Goal: Task Accomplishment & Management: Manage account settings

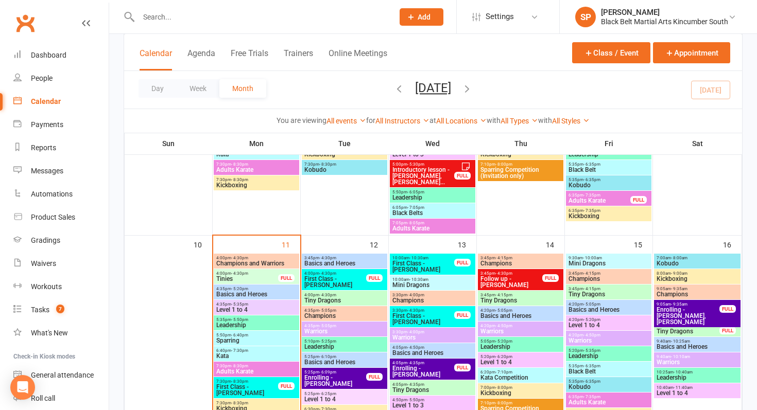
scroll to position [503, 0]
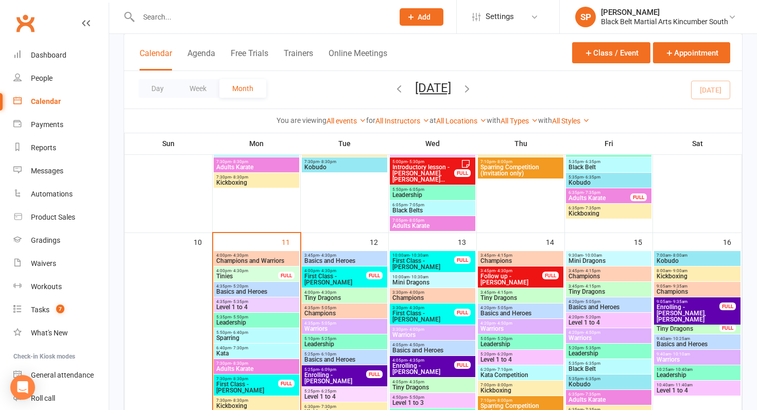
click at [248, 291] on span "Basics and Heroes" at bounding box center [256, 292] width 81 height 6
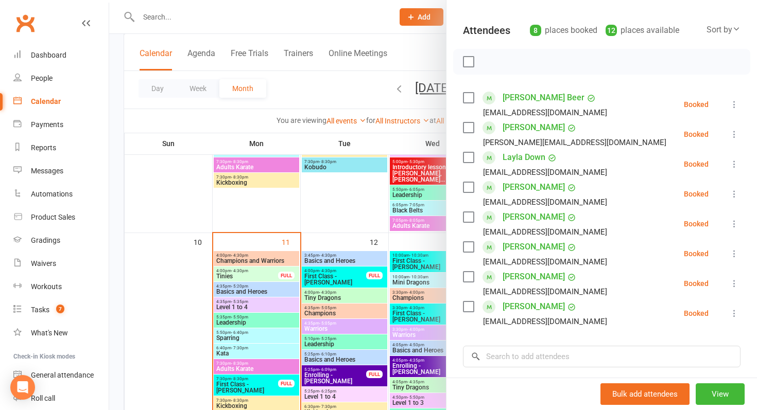
scroll to position [99, 0]
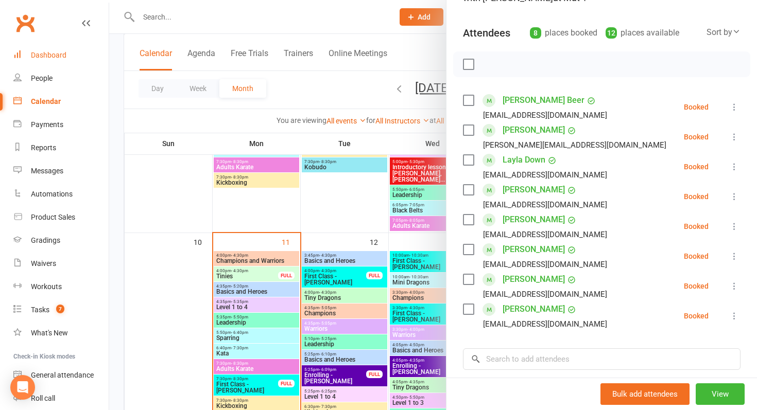
click at [55, 65] on link "Dashboard" at bounding box center [60, 55] width 95 height 23
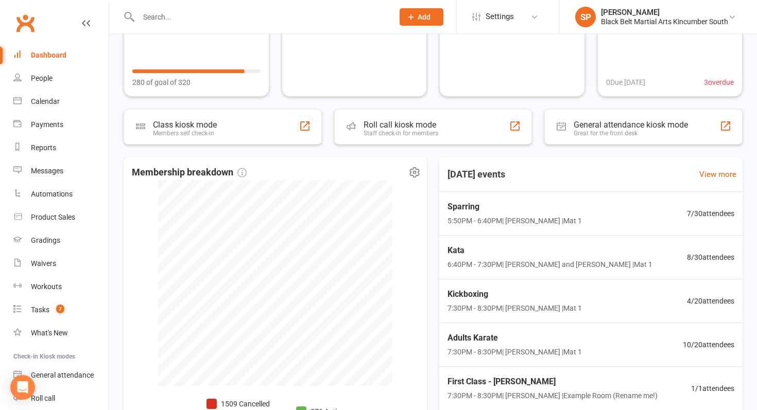
scroll to position [198, 0]
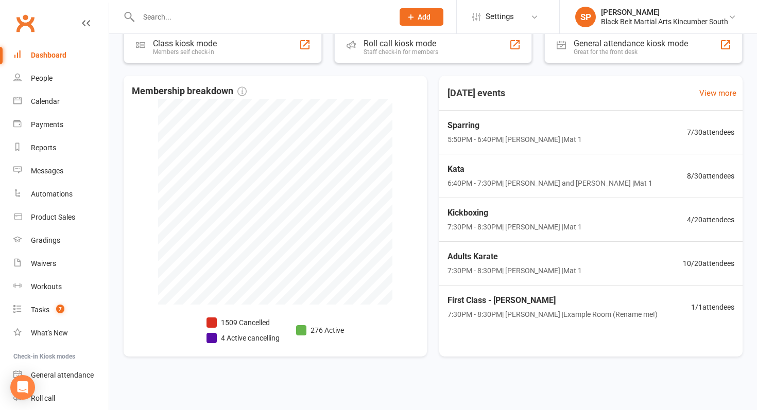
click at [174, 18] on input "text" at bounding box center [260, 17] width 251 height 14
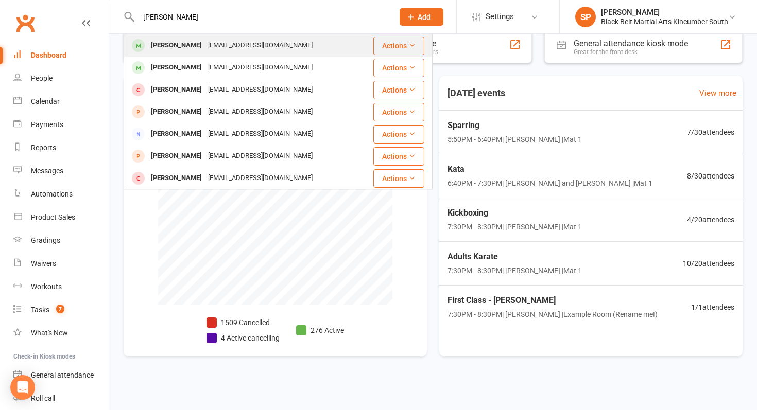
type input "carter"
click at [188, 45] on div "Carter Abeya" at bounding box center [176, 45] width 57 height 15
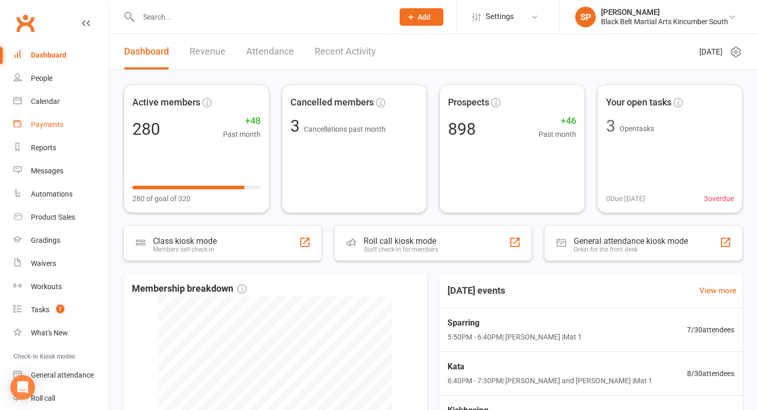
click at [66, 124] on link "Payments" at bounding box center [60, 124] width 95 height 23
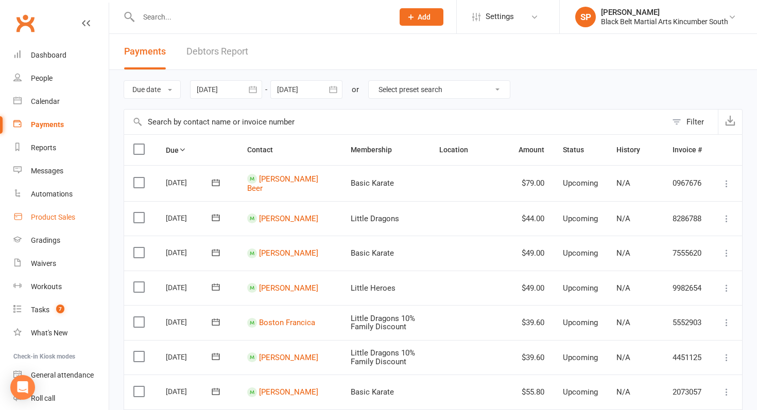
click at [81, 211] on link "Product Sales" at bounding box center [60, 217] width 95 height 23
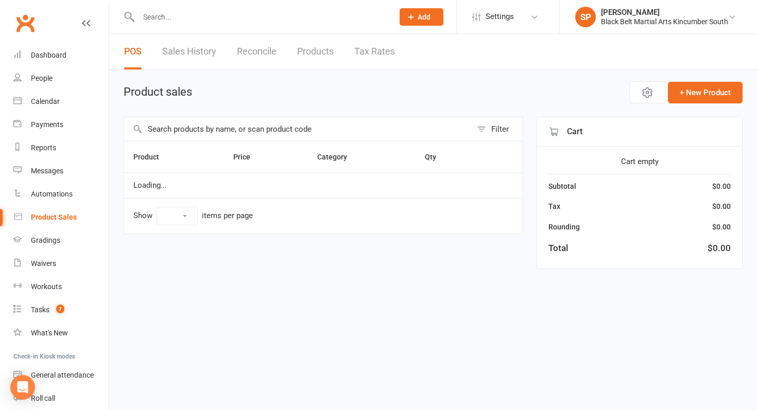
click at [253, 126] on input "text" at bounding box center [298, 129] width 348 height 24
select select "10"
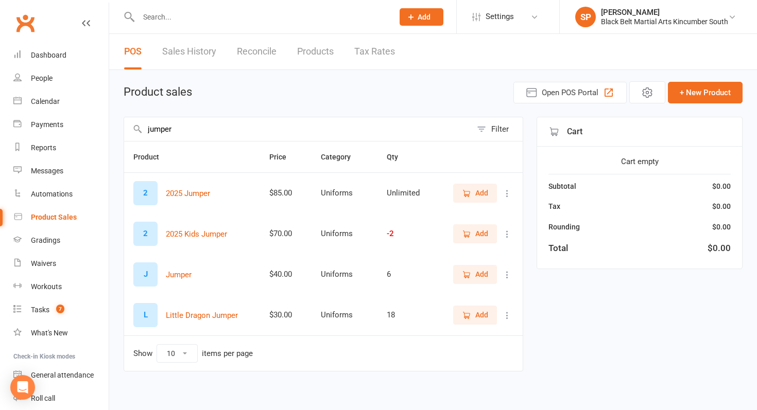
type input "jumper"
click at [45, 111] on link "Calendar" at bounding box center [60, 101] width 95 height 23
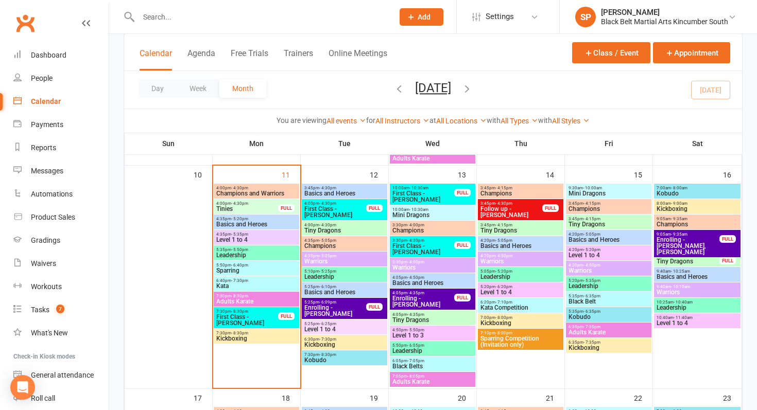
scroll to position [573, 0]
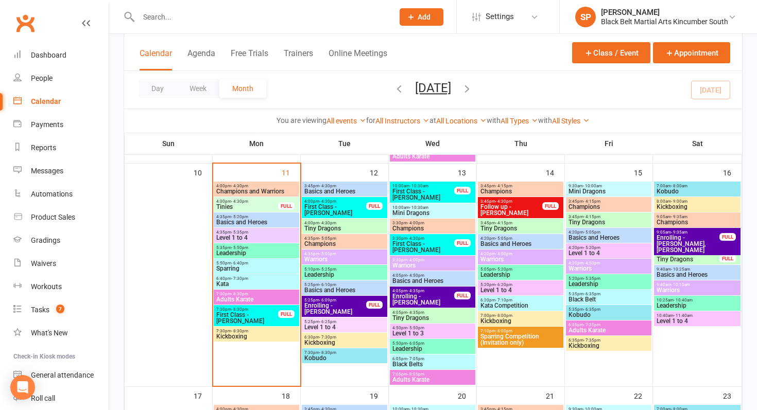
click at [409, 318] on span "Tiny Dragons" at bounding box center [432, 318] width 81 height 6
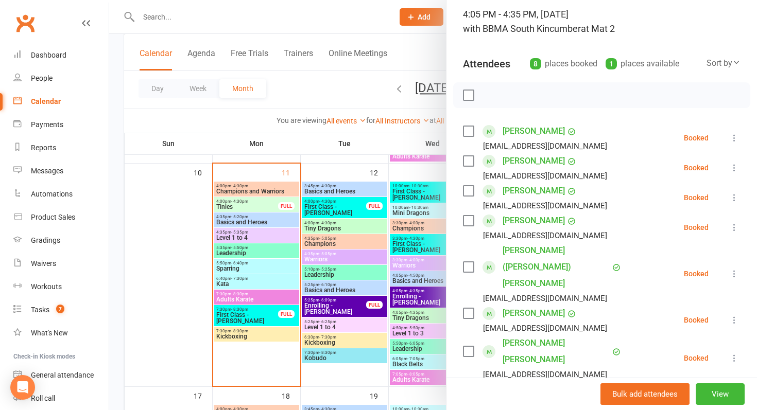
scroll to position [85, 0]
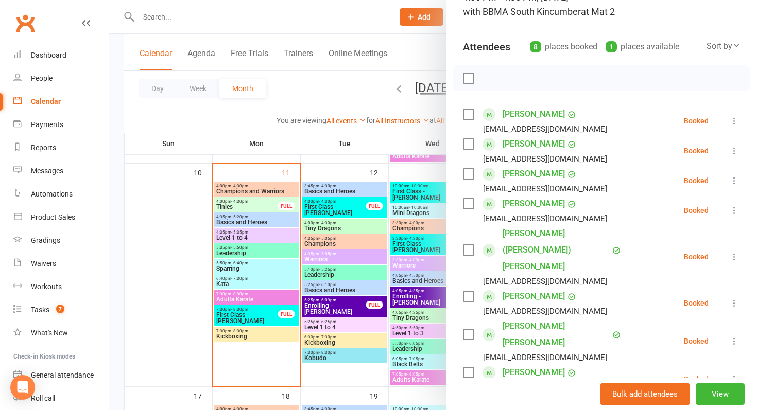
click at [281, 296] on div at bounding box center [433, 205] width 648 height 410
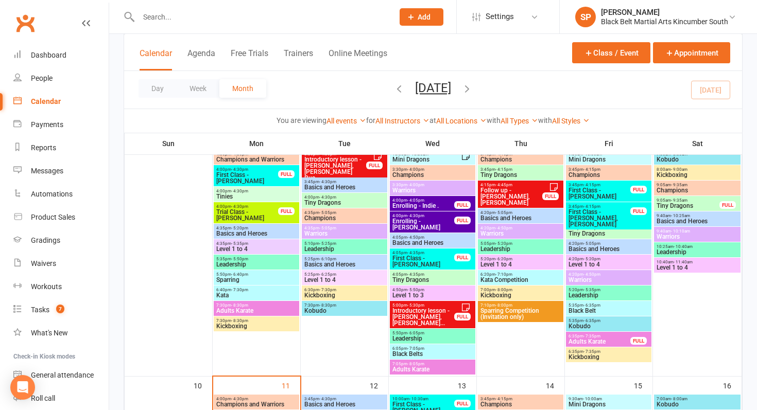
scroll to position [330, 0]
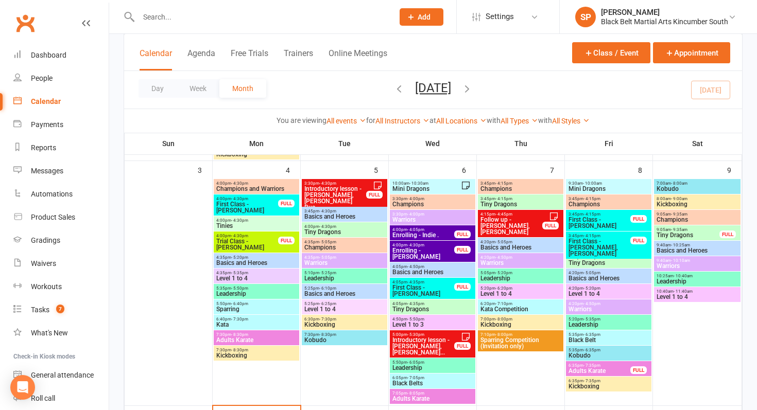
click at [588, 236] on span "- 4:15pm" at bounding box center [591, 236] width 17 height 5
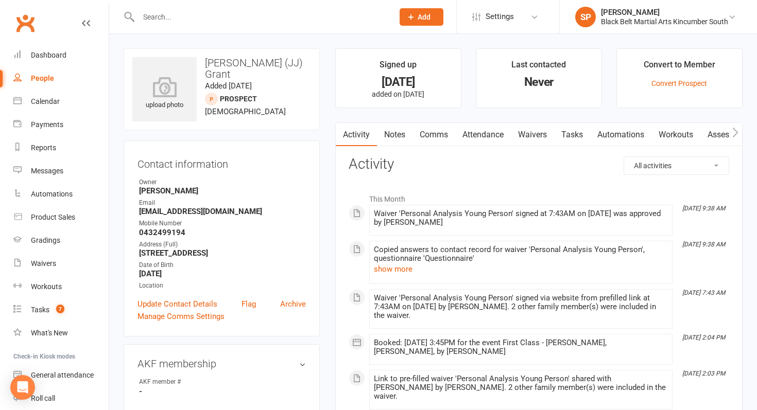
click at [196, 14] on input "text" at bounding box center [260, 17] width 251 height 14
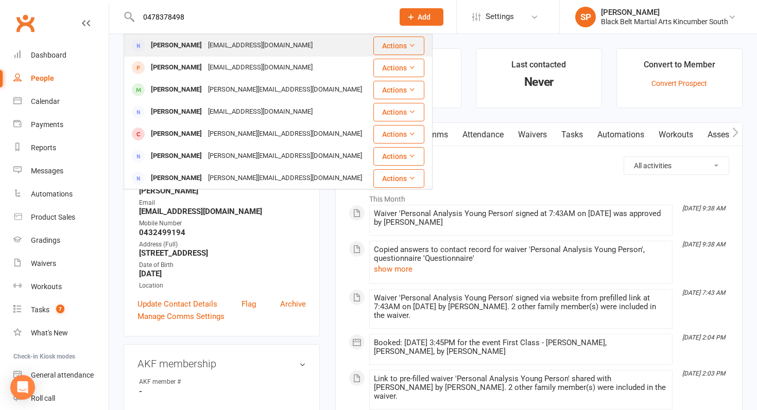
type input "0478378498"
click at [181, 50] on div "[PERSON_NAME]" at bounding box center [176, 45] width 57 height 15
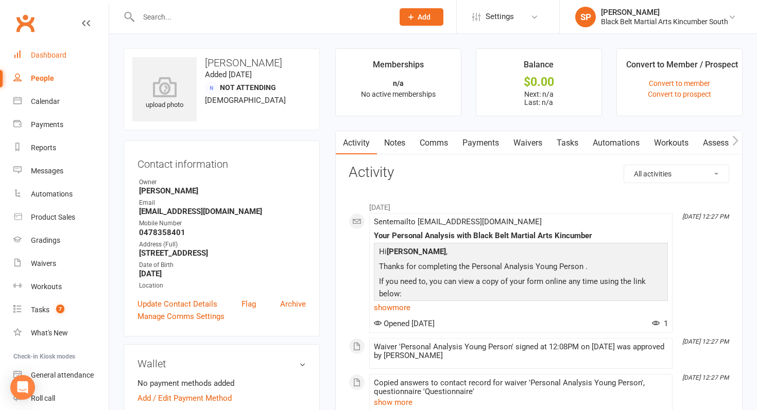
click at [54, 51] on div "Dashboard" at bounding box center [49, 55] width 36 height 8
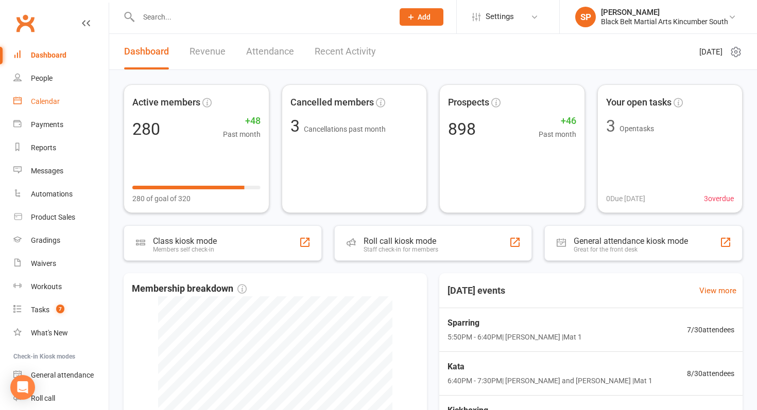
click at [53, 102] on div "Calendar" at bounding box center [45, 101] width 29 height 8
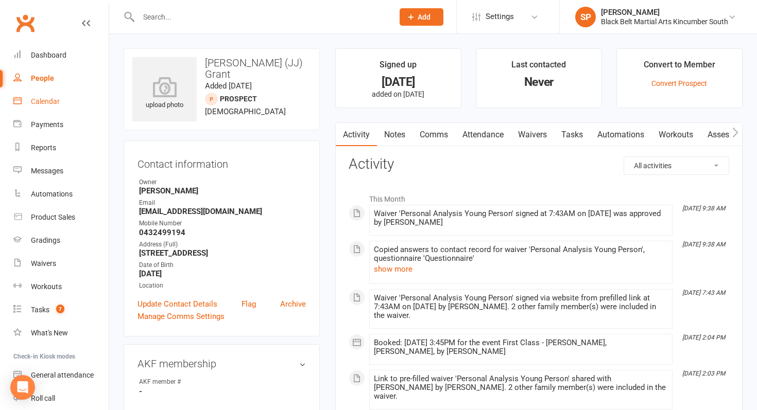
click at [46, 104] on div "Calendar" at bounding box center [45, 101] width 29 height 8
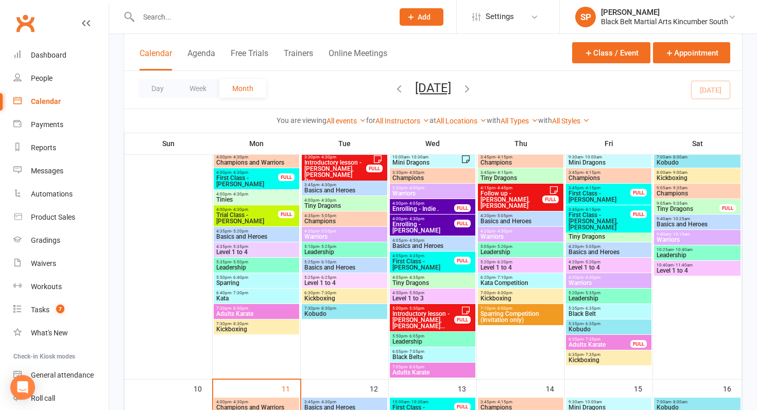
scroll to position [347, 0]
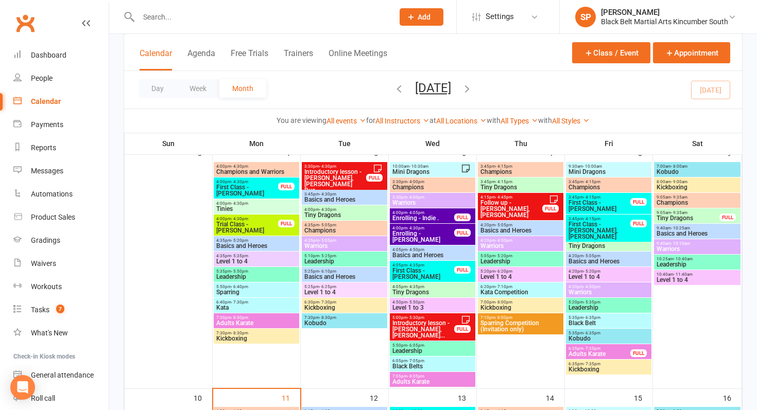
click at [593, 223] on span "First Class - [PERSON_NAME], [PERSON_NAME]" at bounding box center [599, 230] width 63 height 19
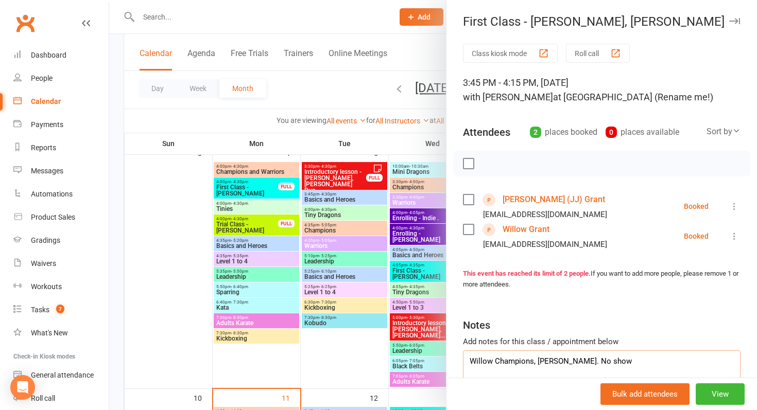
click at [619, 361] on textarea "Willow Champions, Jayjay tinies. No show" at bounding box center [602, 368] width 278 height 34
type textarea "Willow Champions, Jayjay tinies. No show. LM and texted"
click at [287, 313] on div at bounding box center [433, 205] width 648 height 410
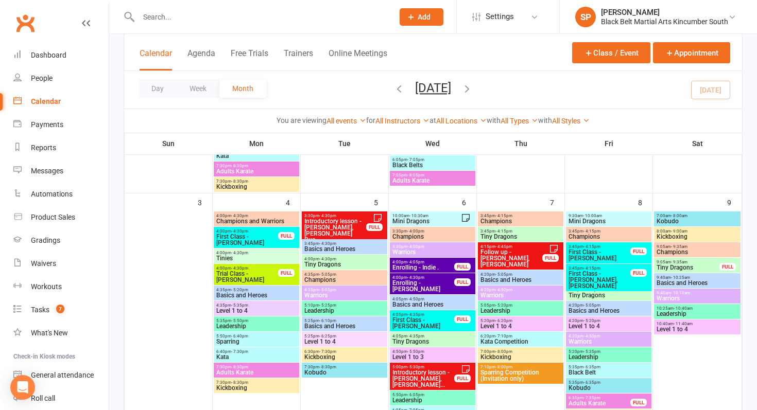
scroll to position [297, 0]
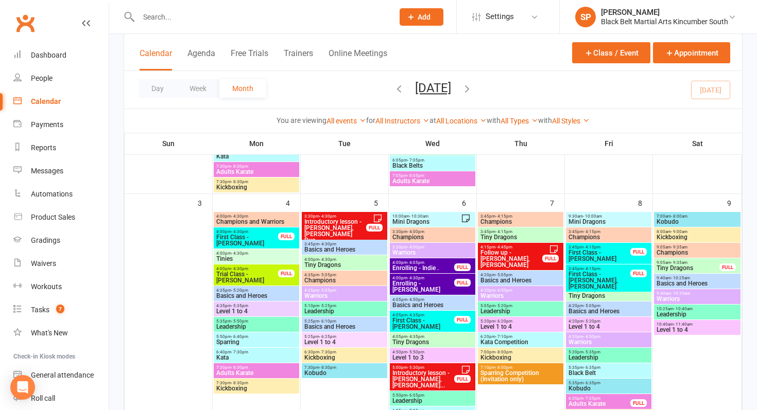
click at [493, 257] on span "Follow up - [PERSON_NAME], [PERSON_NAME]" at bounding box center [511, 259] width 63 height 19
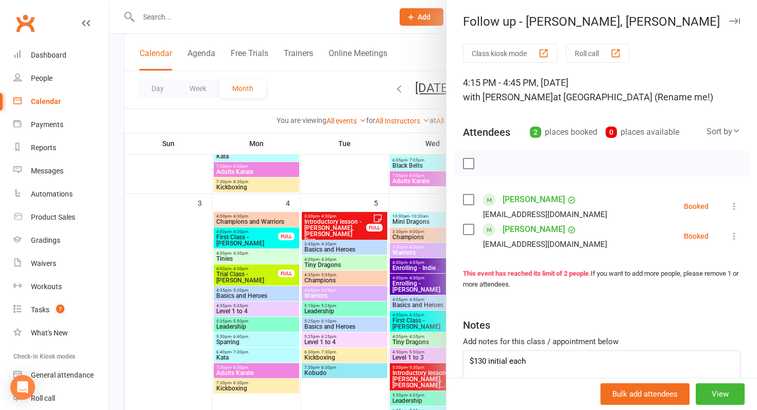
click at [403, 309] on div at bounding box center [433, 205] width 648 height 410
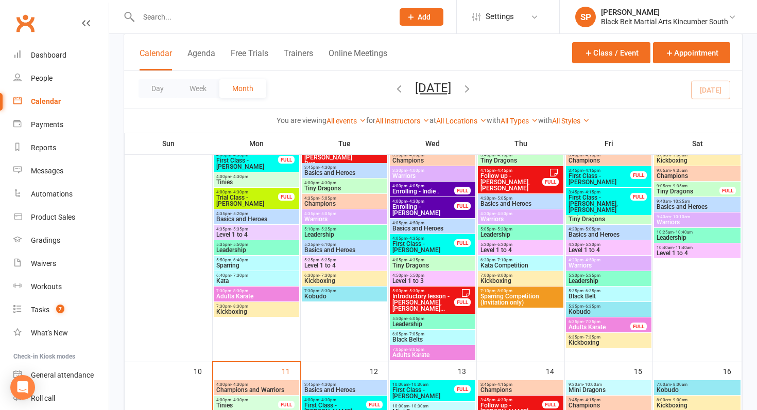
scroll to position [376, 0]
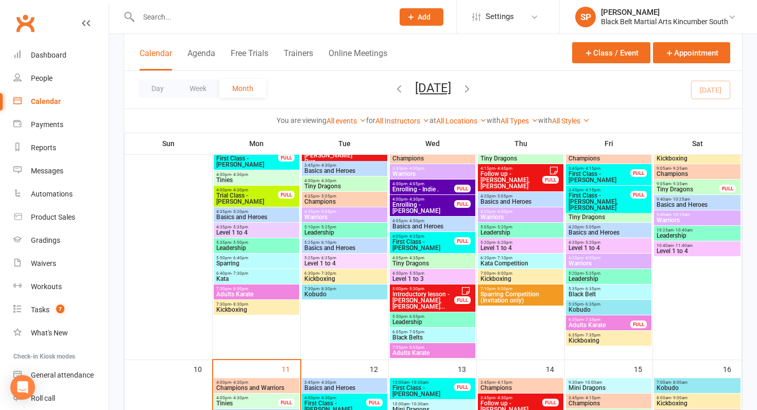
click at [428, 291] on span "Introductory lesson - [PERSON_NAME], [PERSON_NAME]..." at bounding box center [423, 300] width 63 height 19
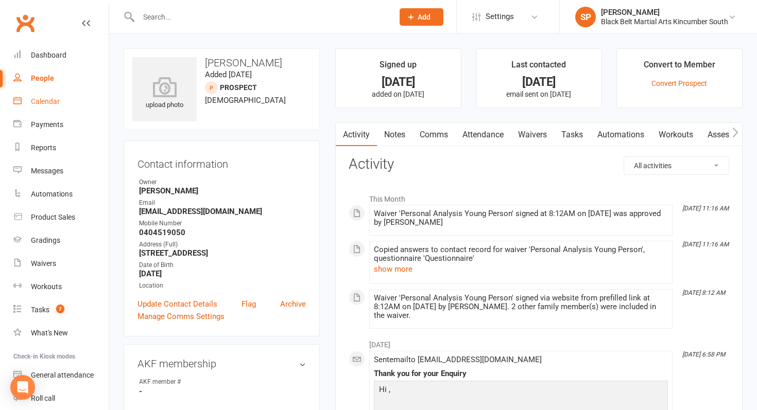
click at [52, 106] on link "Calendar" at bounding box center [60, 101] width 95 height 23
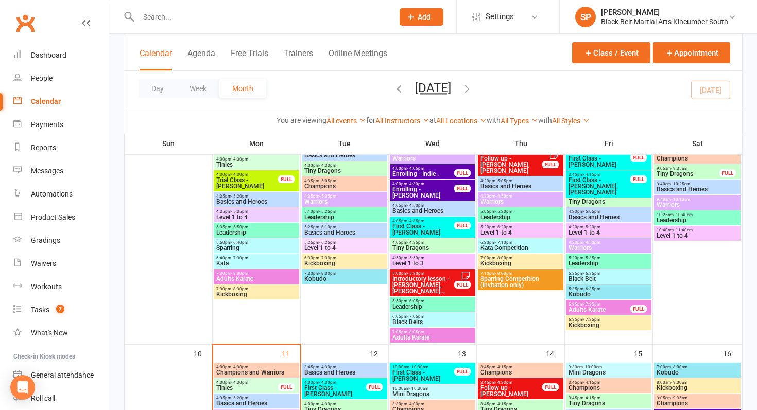
scroll to position [392, 0]
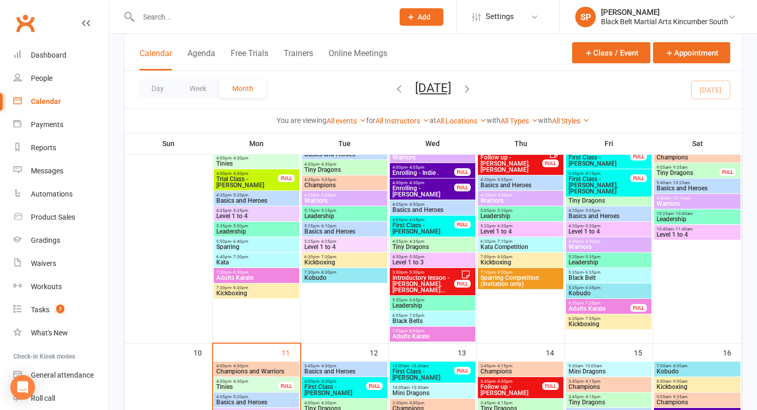
click at [417, 281] on span "Introductory lesson - [PERSON_NAME], [PERSON_NAME]..." at bounding box center [423, 284] width 63 height 19
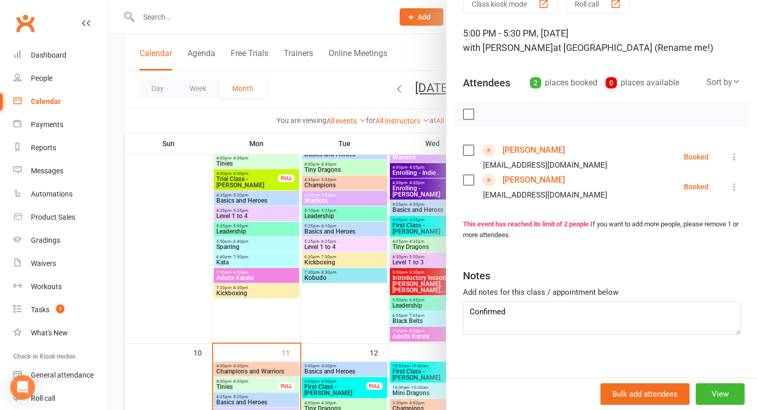
scroll to position [50, 0]
click at [539, 318] on textarea "Confirmed" at bounding box center [602, 317] width 278 height 34
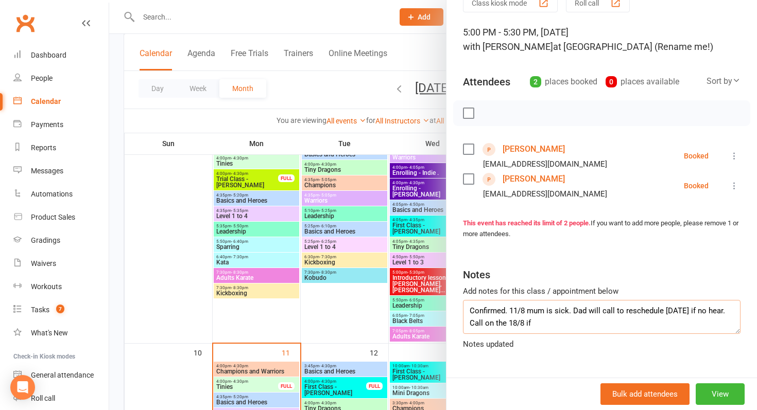
drag, startPoint x: 731, startPoint y: 312, endPoint x: 695, endPoint y: 311, distance: 36.1
click at [695, 311] on textarea "Confirmed. 11/8 mum is sick. Dad will call to reschedule tomorrow if no hear. C…" at bounding box center [602, 317] width 278 height 34
click at [627, 325] on textarea "Confirmed. 11/8 mum is sick. Dad will call to reschedule tomorrow for first cla…" at bounding box center [602, 317] width 278 height 34
type textarea "Confirmed. 11/8 mum is sick. Dad will call to reschedule tomorrow for first cla…"
click at [304, 305] on div at bounding box center [433, 205] width 648 height 410
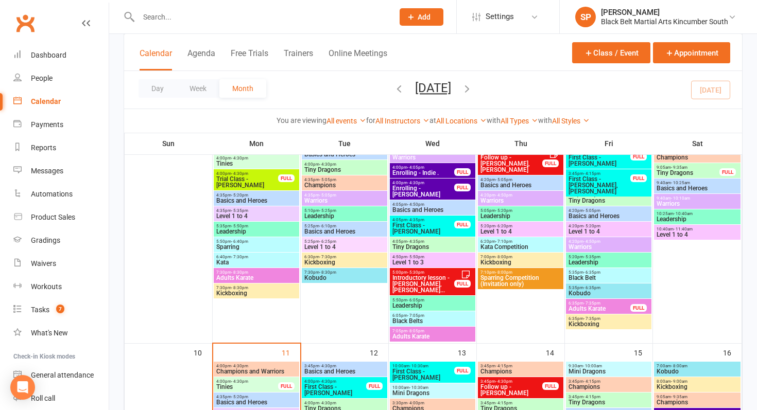
click at [606, 185] on span "First Class - Willow Grant, Jayjay Grant" at bounding box center [599, 185] width 63 height 19
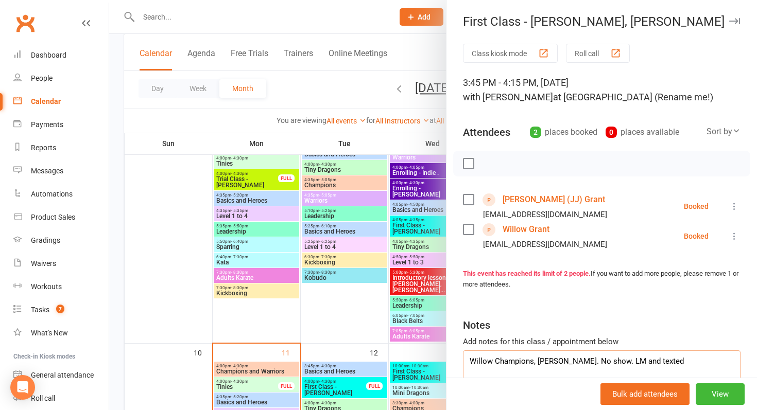
click at [682, 363] on textarea "Willow Champions, Jayjay tinies. No show. LM and texted" at bounding box center [602, 368] width 278 height 34
type textarea "Willow Champions, Jayjay tinies. No show. LM and texted 11/8"
click at [328, 314] on div at bounding box center [433, 205] width 648 height 410
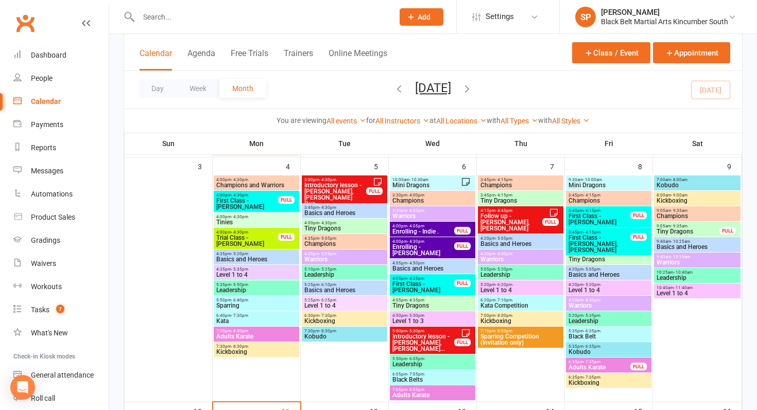
scroll to position [307, 0]
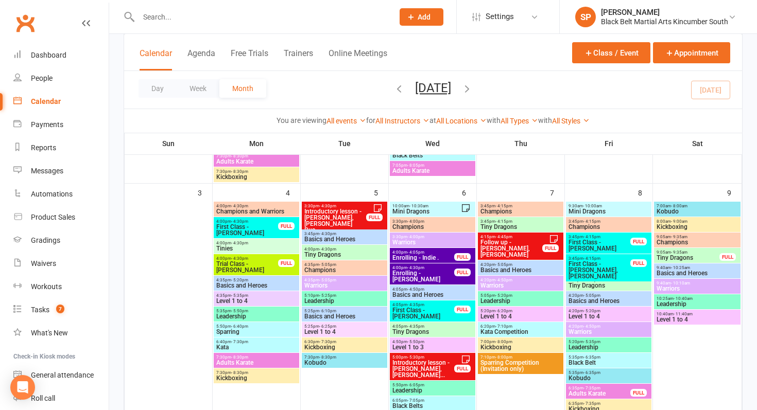
click at [588, 261] on span "First Class - Willow Grant, Jayjay Grant" at bounding box center [599, 270] width 63 height 19
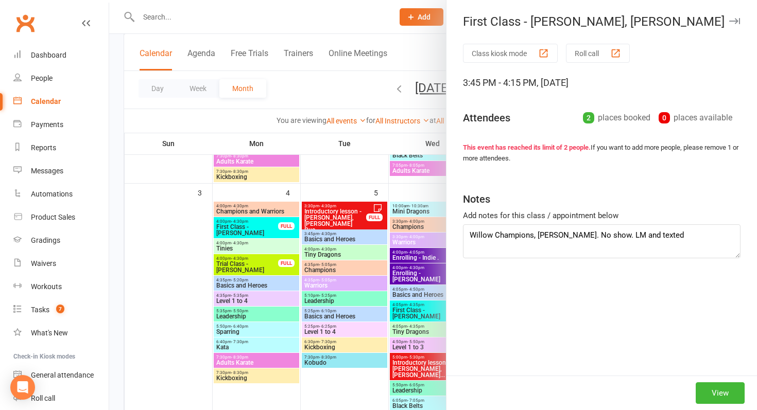
type textarea "Willow Champions, Jayjay tinies. No show. LM and texted 11/8"
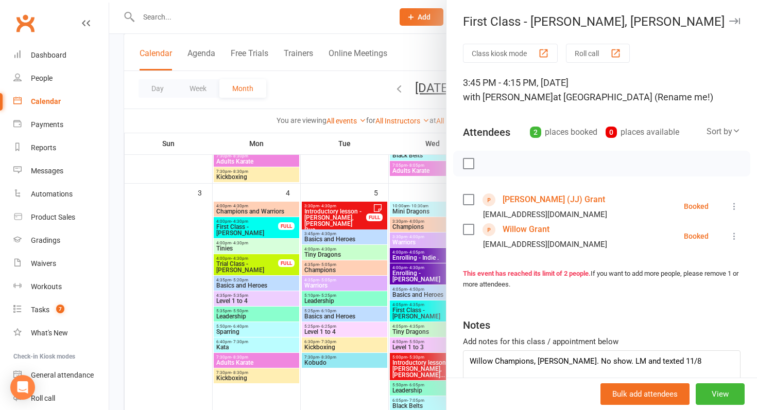
scroll to position [58, 0]
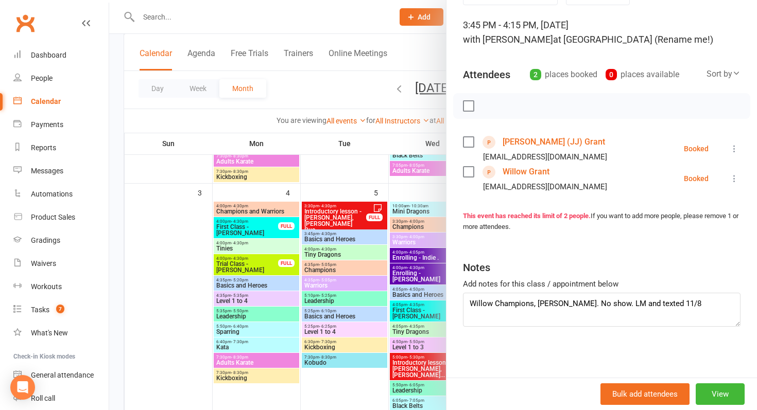
click at [344, 331] on div at bounding box center [433, 205] width 648 height 410
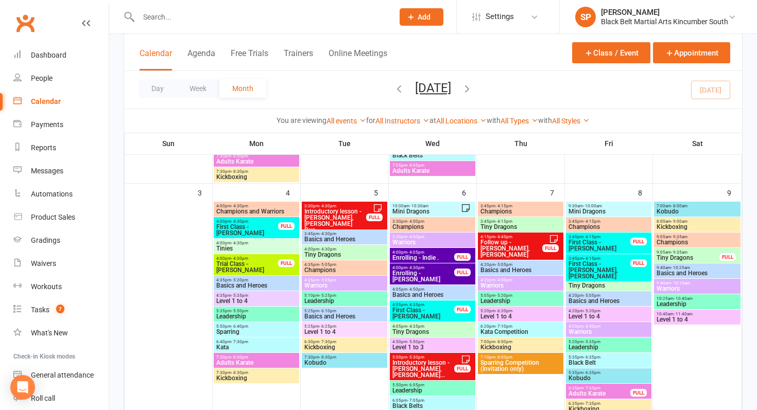
click at [520, 244] on span "Follow up - Lleon Le Busque, Carly Le Busque" at bounding box center [511, 248] width 63 height 19
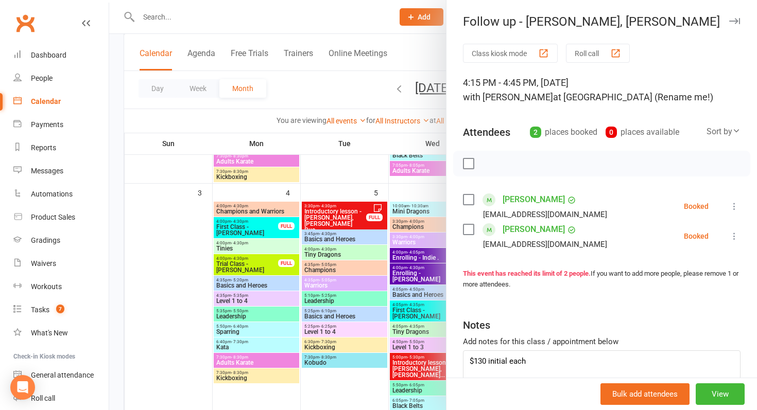
click at [341, 324] on div at bounding box center [433, 205] width 648 height 410
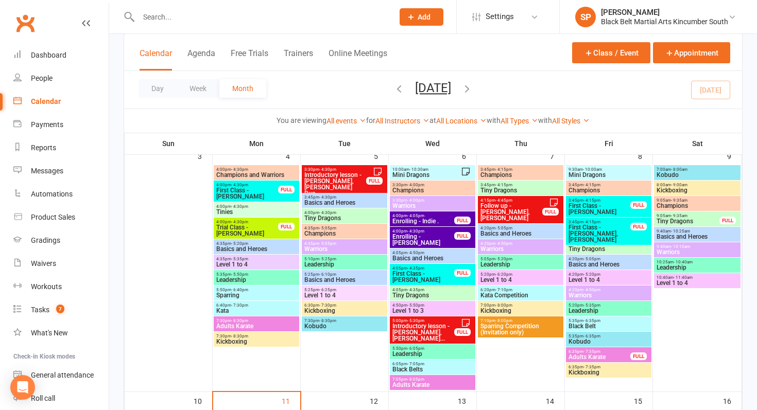
scroll to position [357, 0]
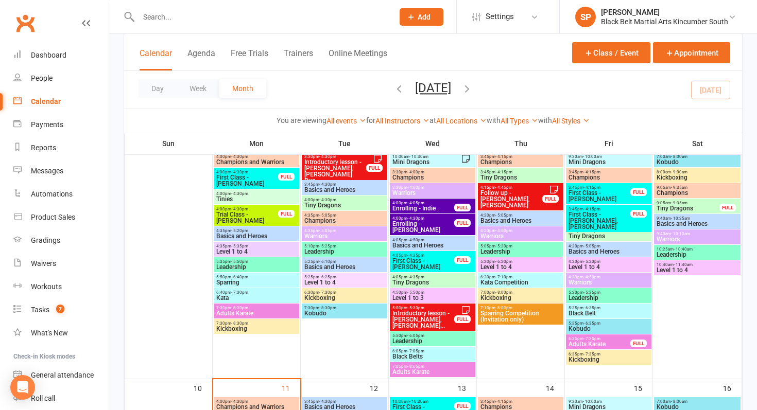
click at [421, 267] on span "First Class - Huey Hyde" at bounding box center [423, 264] width 63 height 12
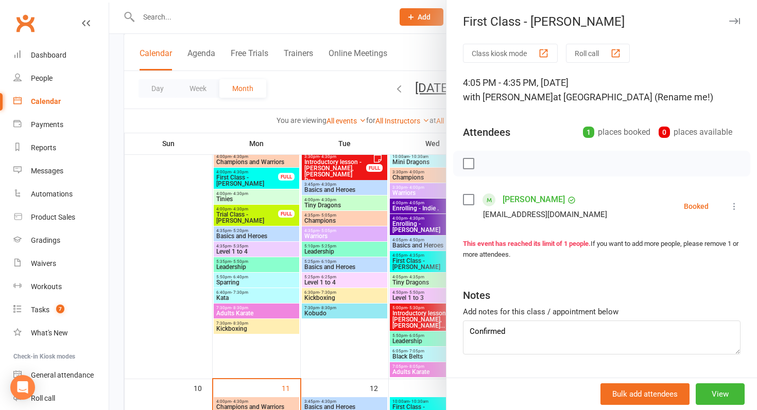
click at [421, 267] on div at bounding box center [433, 205] width 648 height 410
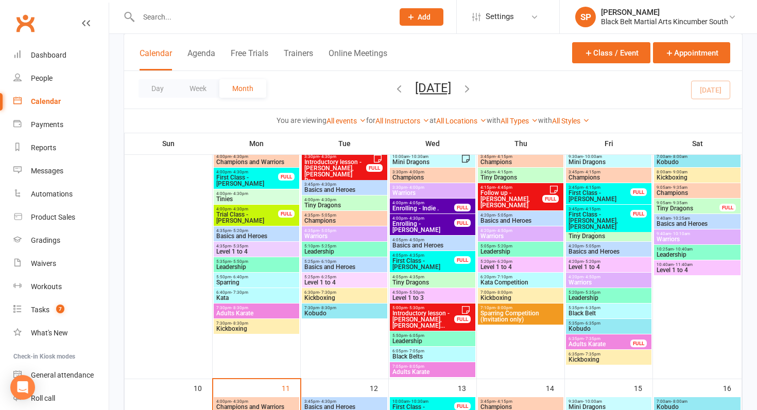
click at [427, 223] on span "Enrolling - Sonny Clark" at bounding box center [423, 227] width 63 height 12
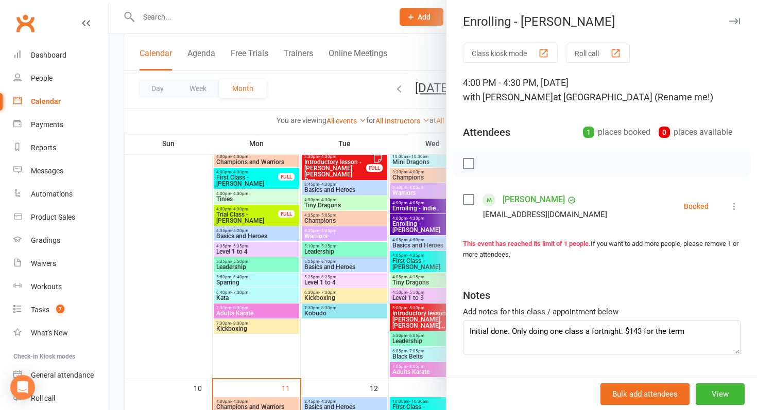
click at [336, 257] on div at bounding box center [433, 205] width 648 height 410
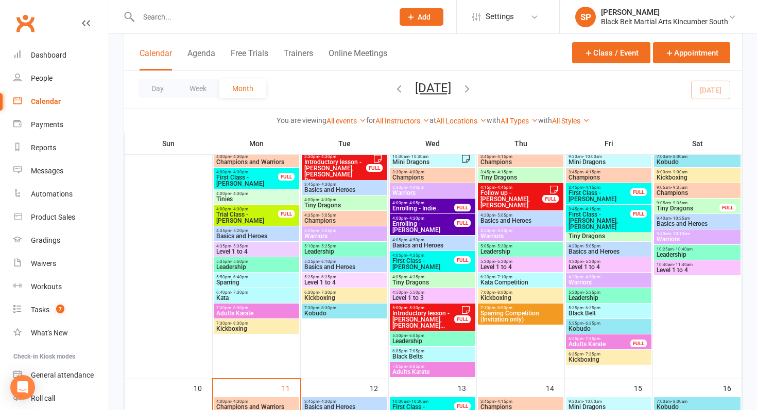
click at [421, 226] on span "Enrolling - Sonny Clark" at bounding box center [423, 227] width 63 height 12
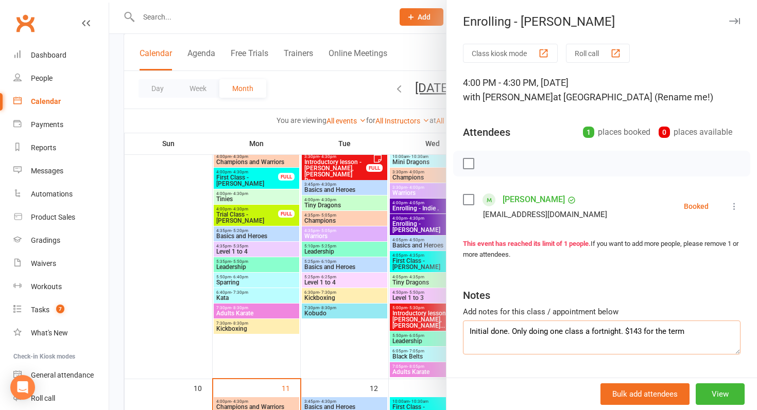
click at [688, 329] on textarea "Initial done. Only doing one class a fortnight. $143 for the term" at bounding box center [602, 338] width 278 height 34
type textarea "Initial done. Only doing one class a fortnight. $143 for the term. Paid"
click at [389, 305] on div at bounding box center [433, 205] width 648 height 410
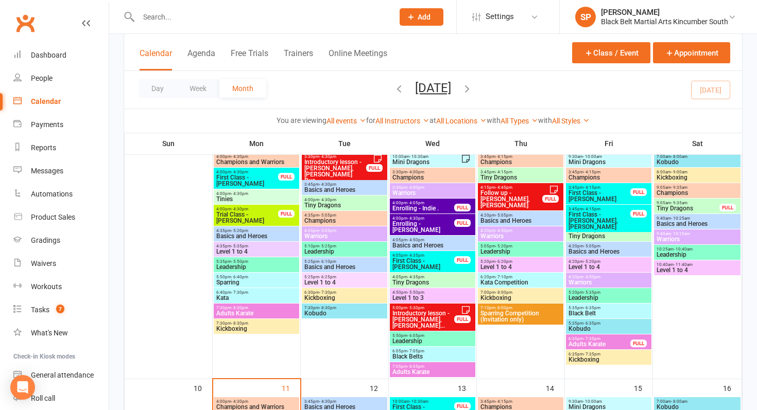
click at [443, 205] on span "Enrolling - Indie ." at bounding box center [423, 208] width 63 height 6
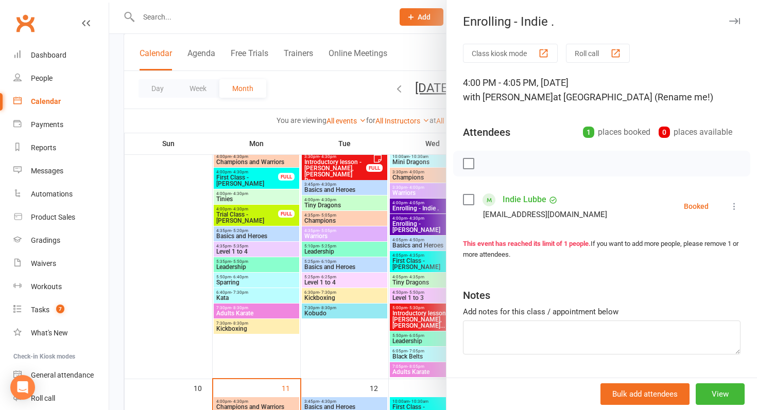
click at [443, 205] on div at bounding box center [433, 205] width 648 height 410
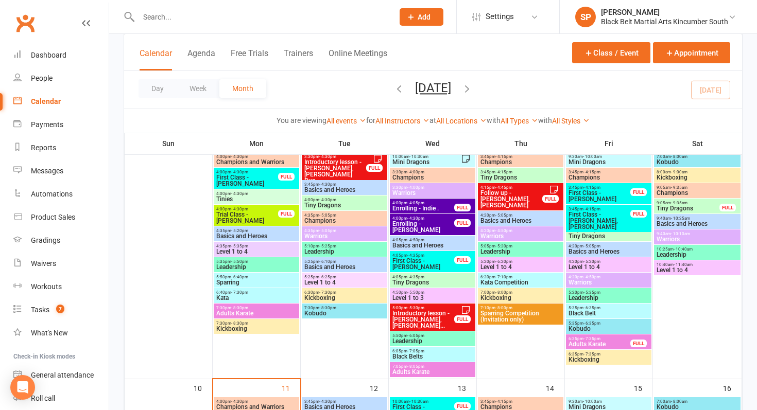
scroll to position [299, 0]
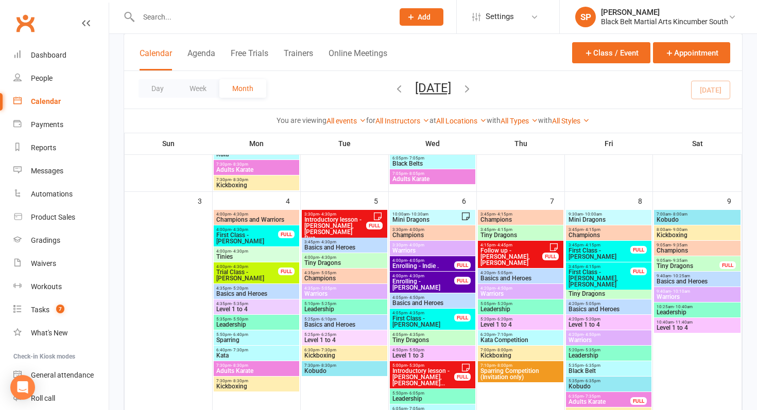
click at [252, 270] on span "Trial Class - Shenya Rathnayake" at bounding box center [247, 275] width 63 height 12
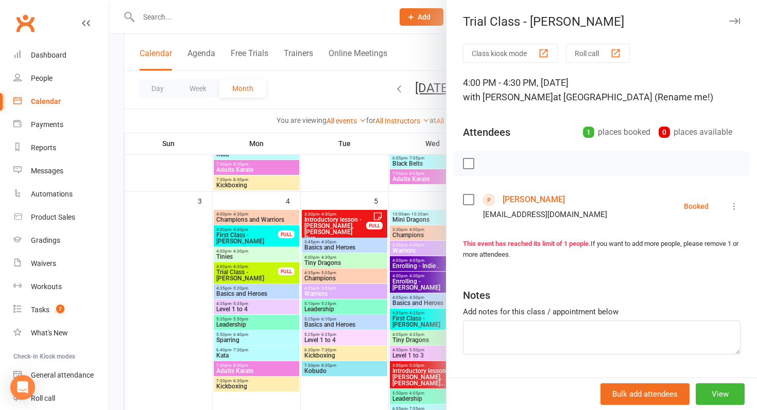
click at [252, 270] on div at bounding box center [433, 205] width 648 height 410
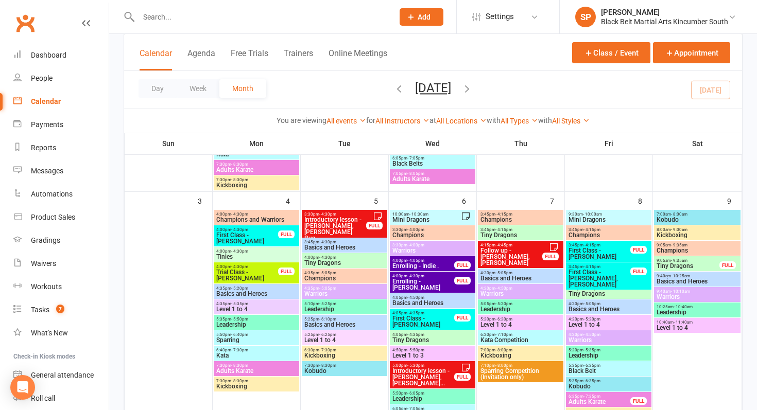
click at [252, 238] on span "First Class - Murphy Mc Callum" at bounding box center [247, 238] width 63 height 12
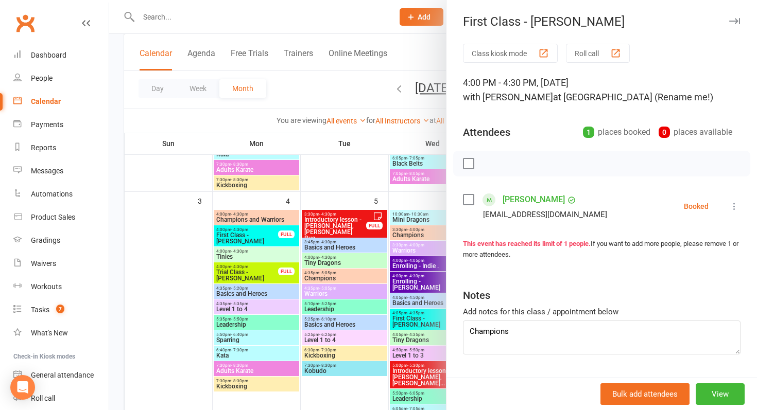
click at [249, 278] on div at bounding box center [433, 205] width 648 height 410
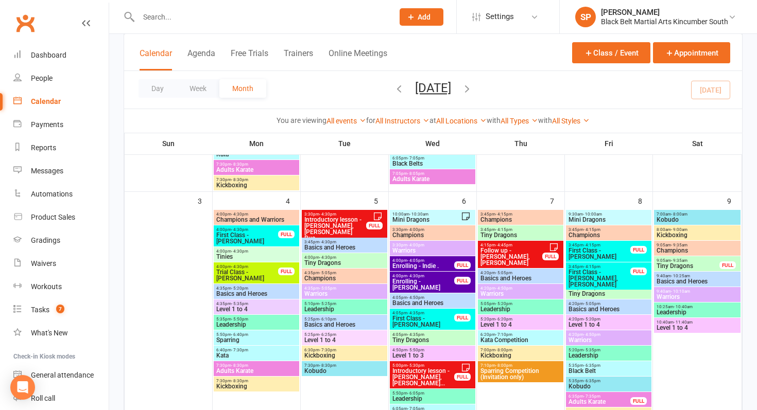
click at [250, 274] on span "Trial Class - Shenya Rathnayake" at bounding box center [247, 275] width 63 height 12
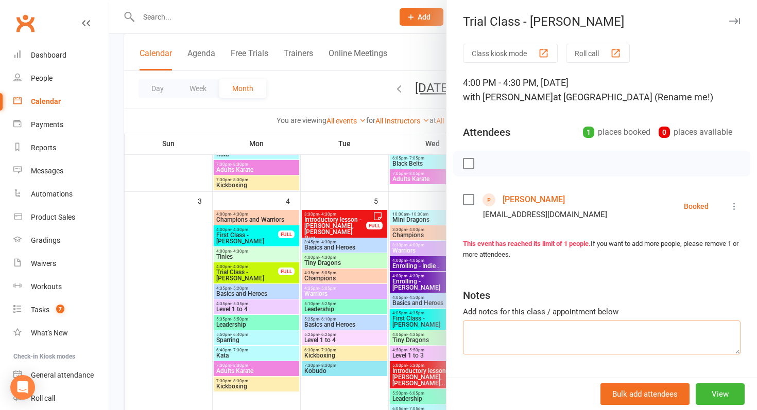
click at [487, 329] on textarea at bounding box center [602, 338] width 278 height 34
type textarea "No show, not following up. Too young anyway"
click at [247, 242] on div at bounding box center [433, 205] width 648 height 410
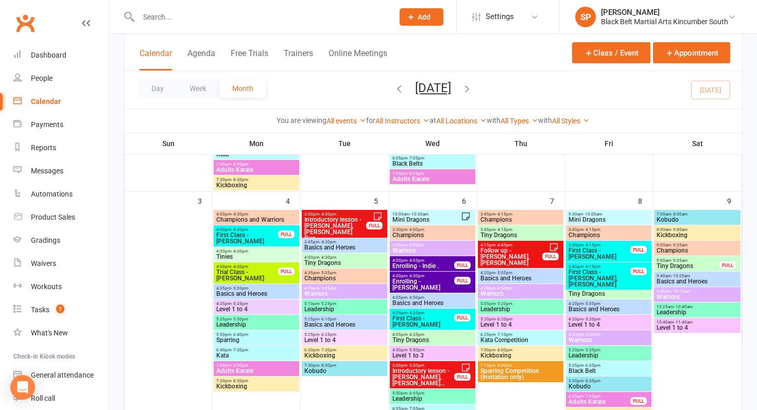
click at [246, 234] on span "First Class - Murphy Mc Callum" at bounding box center [247, 238] width 63 height 12
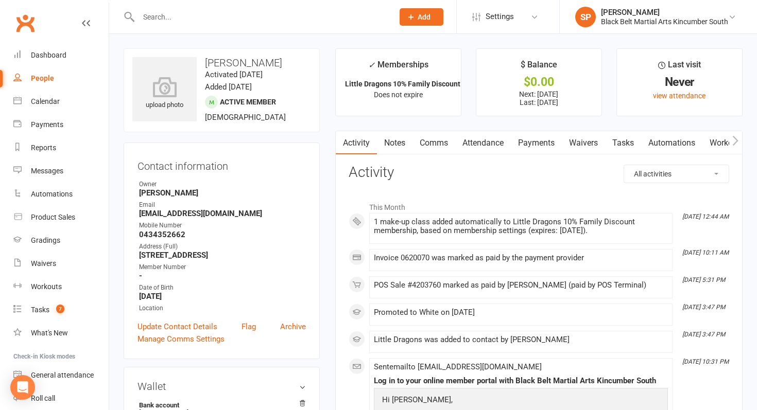
click at [554, 132] on link "Payments" at bounding box center [536, 143] width 51 height 24
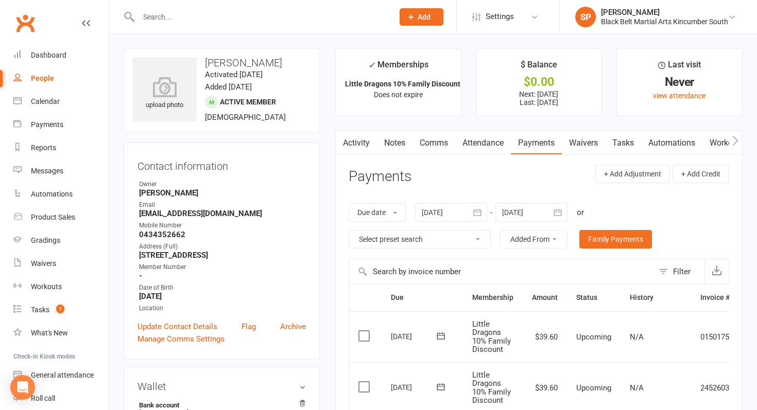
click at [359, 146] on link "Activity" at bounding box center [356, 143] width 41 height 24
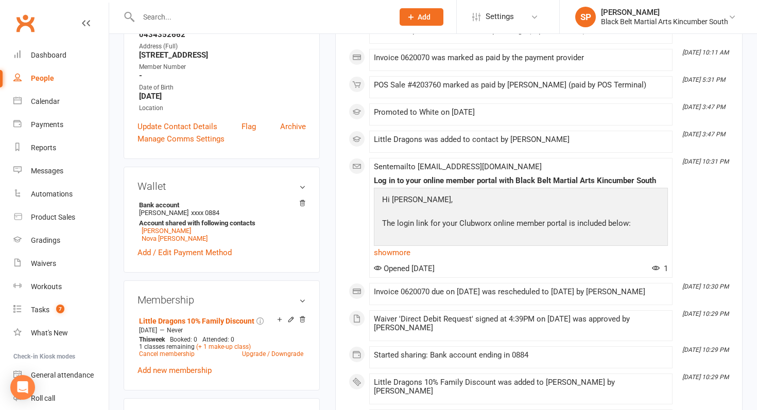
scroll to position [202, 0]
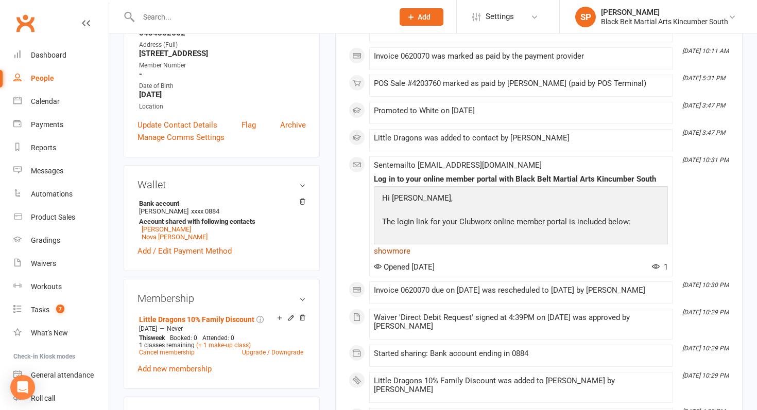
click at [400, 249] on link "show more" at bounding box center [521, 251] width 294 height 14
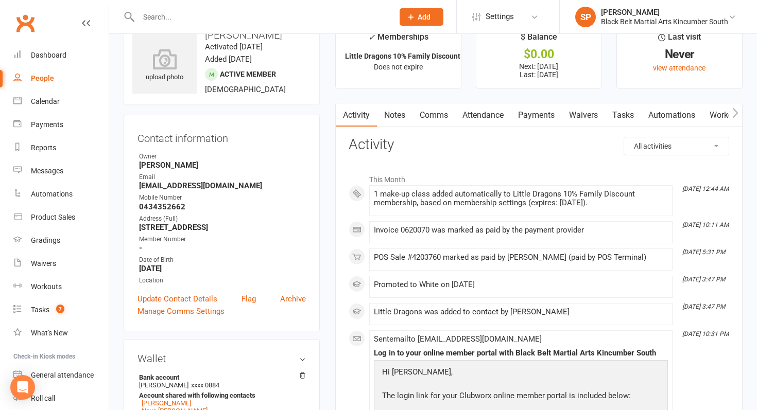
scroll to position [0, 0]
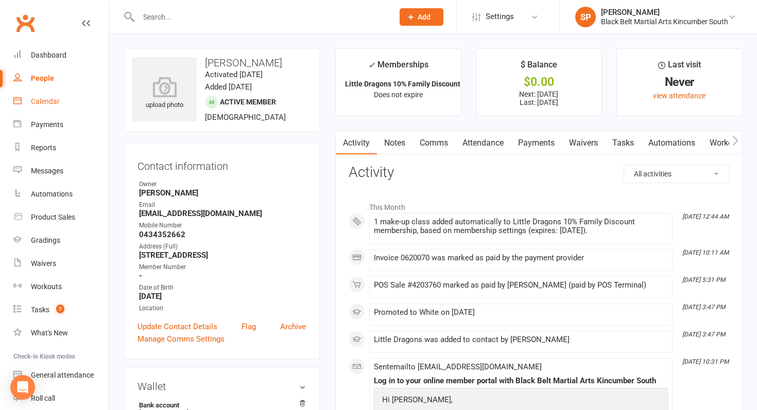
click at [43, 103] on div "Calendar" at bounding box center [45, 101] width 29 height 8
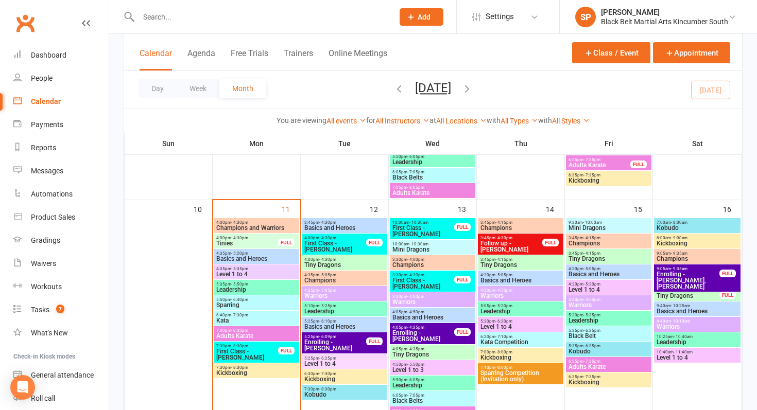
scroll to position [537, 0]
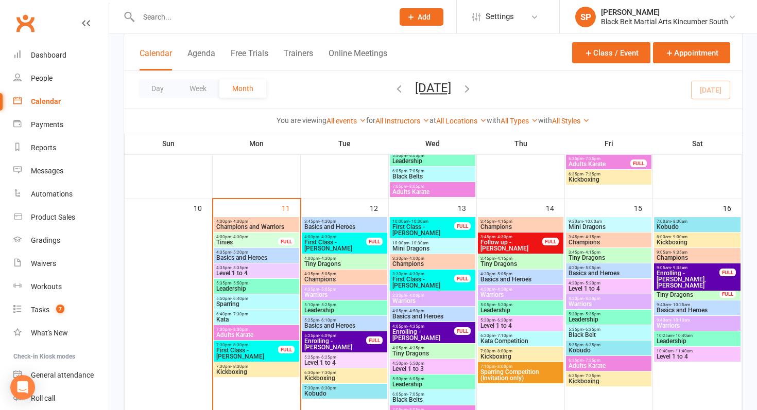
click at [253, 244] on span "Tinies" at bounding box center [247, 242] width 63 height 6
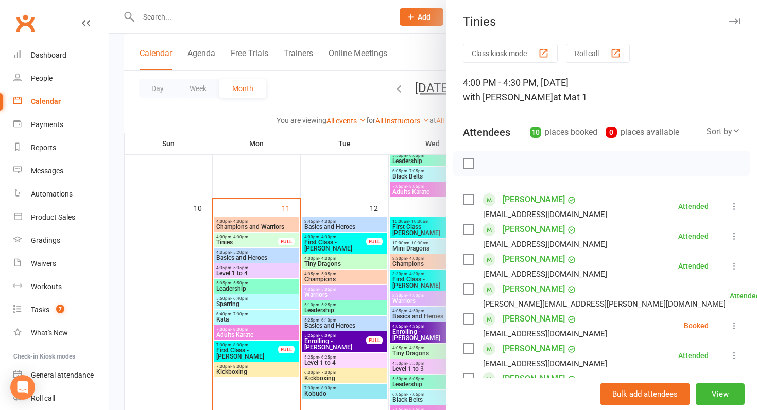
click at [253, 244] on div at bounding box center [433, 205] width 648 height 410
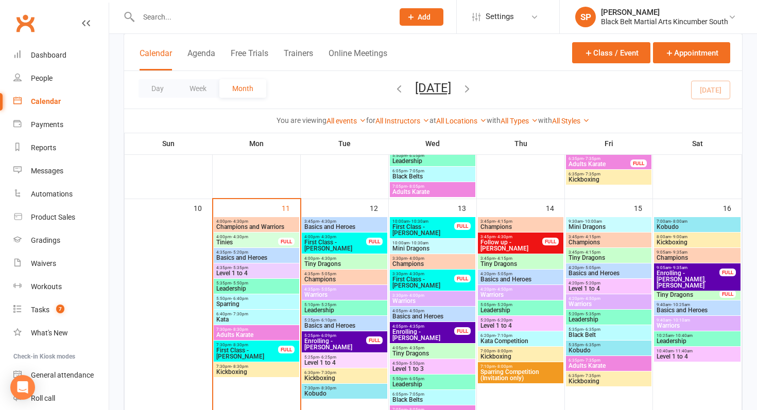
click at [504, 257] on span "- 4:15pm" at bounding box center [503, 258] width 17 height 5
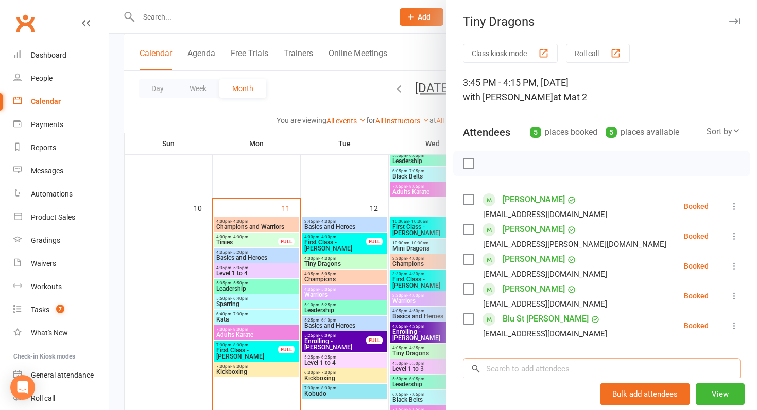
click at [522, 369] on input "search" at bounding box center [602, 369] width 278 height 22
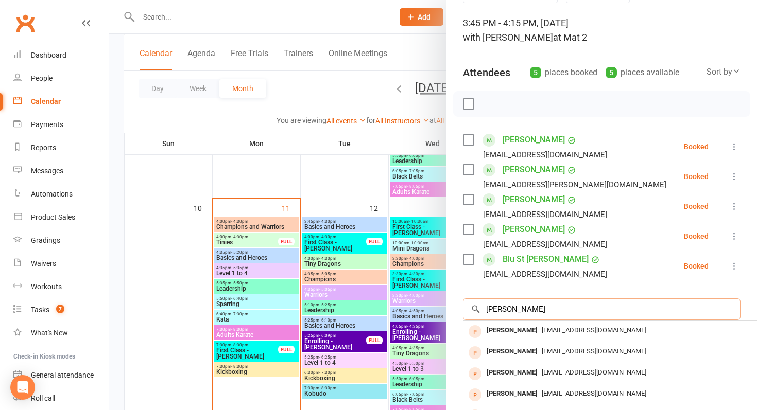
scroll to position [68, 0]
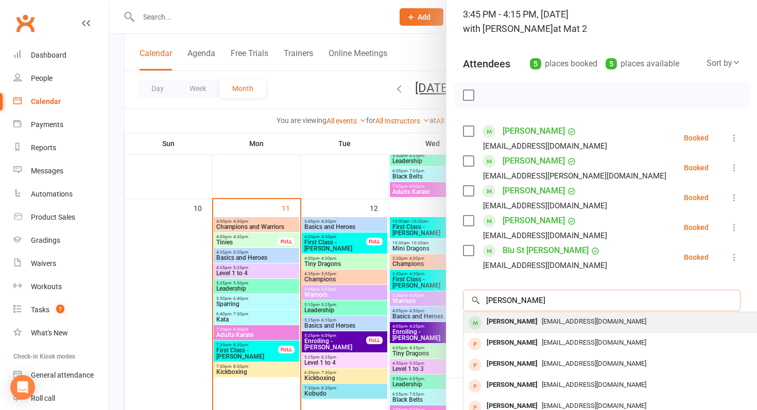
type input "murphy finn"
click at [536, 321] on div "Murphy Finnigan" at bounding box center [511, 322] width 59 height 15
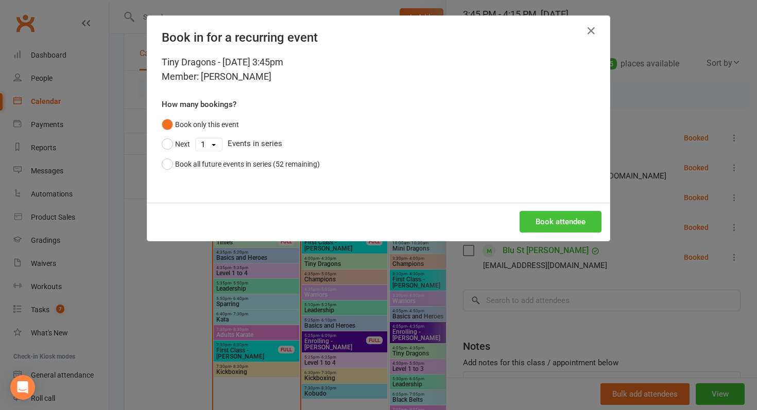
click at [575, 222] on button "Book attendee" at bounding box center [561, 222] width 82 height 22
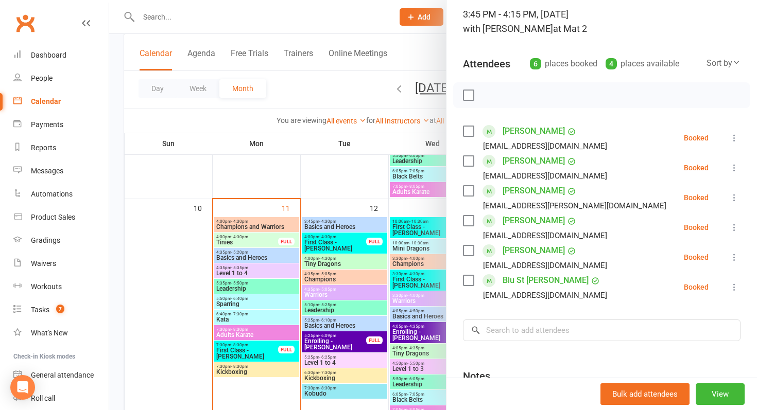
click at [350, 230] on div at bounding box center [433, 205] width 648 height 410
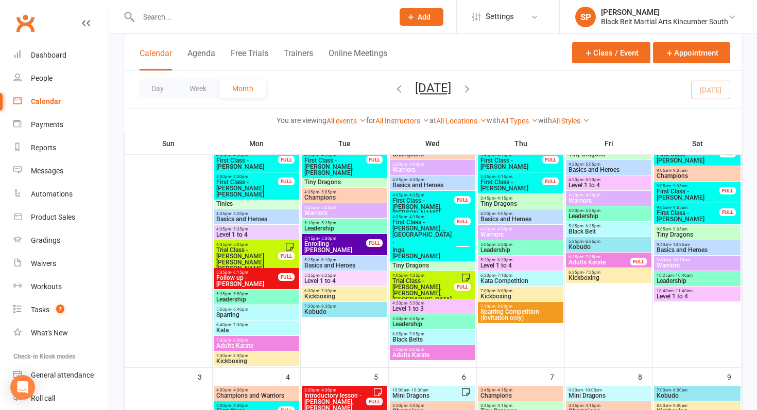
scroll to position [107, 0]
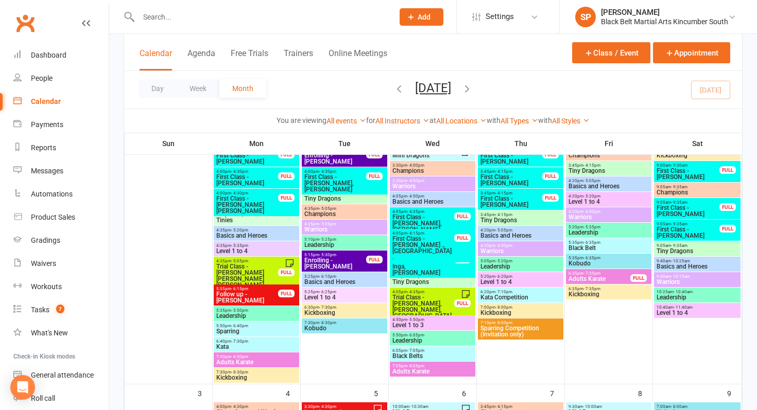
click at [686, 226] on div "9:05am - 9:35am First Class - Otis Bryers FULL" at bounding box center [697, 230] width 87 height 21
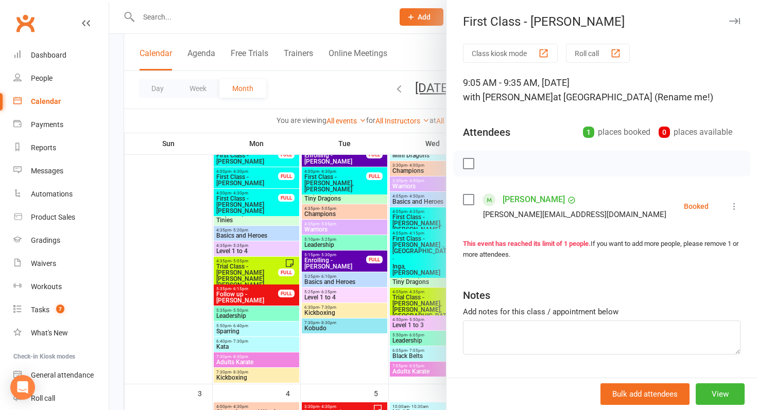
click at [375, 295] on div at bounding box center [433, 205] width 648 height 410
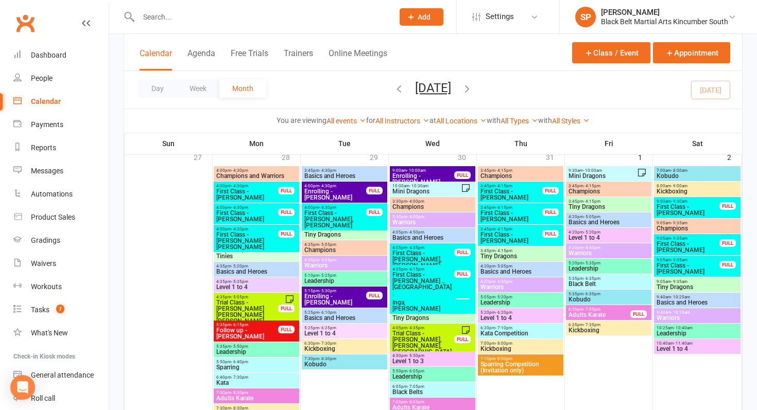
scroll to position [53, 0]
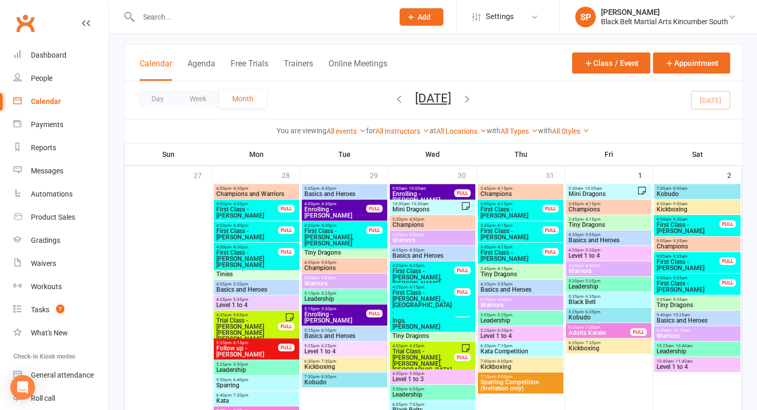
click at [677, 264] on span "First Class - Oliver Cremin" at bounding box center [688, 265] width 64 height 12
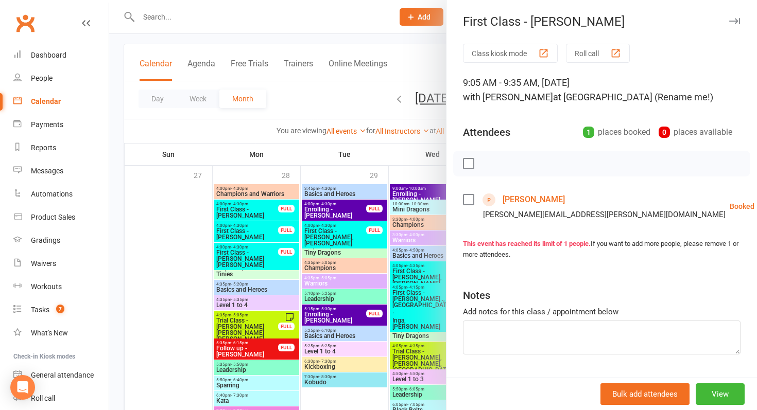
click at [365, 321] on div at bounding box center [433, 205] width 648 height 410
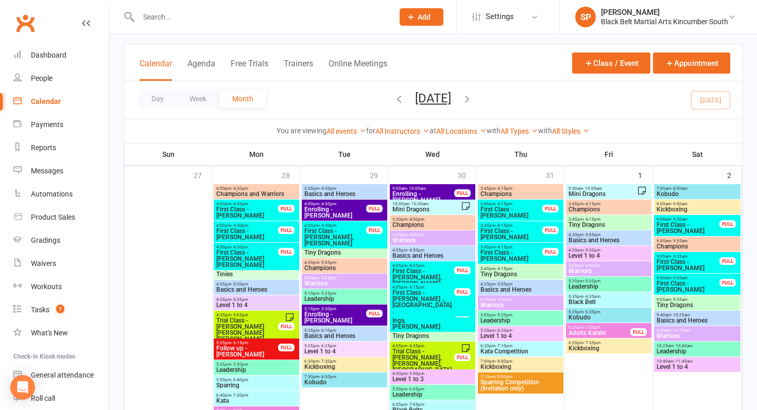
click at [669, 267] on span "First Class - Oliver Cremin" at bounding box center [688, 265] width 64 height 12
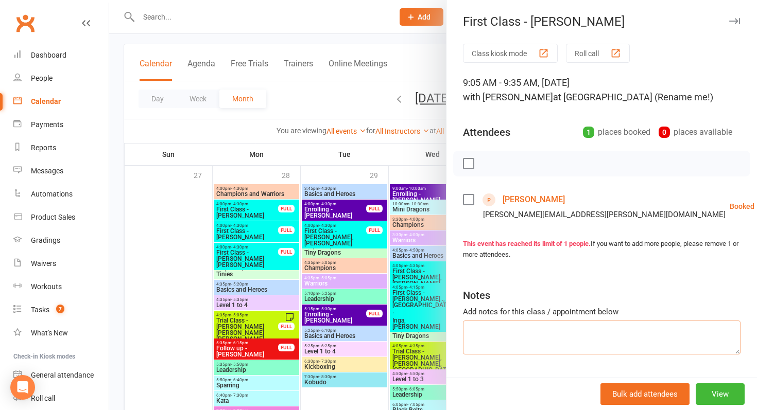
click at [498, 342] on textarea at bounding box center [602, 338] width 278 height 34
type textarea "Has paid initial, waiting on waivers. They were emailed on the 11/8"
click at [257, 321] on div at bounding box center [433, 205] width 648 height 410
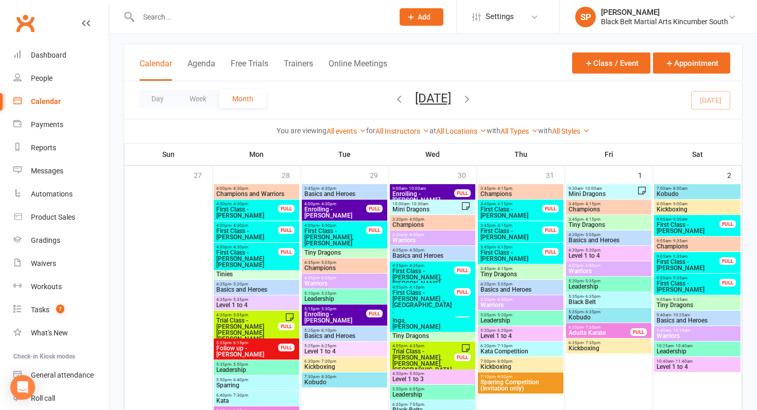
click at [694, 229] on span "First Class - Leon Thrift" at bounding box center [688, 228] width 64 height 12
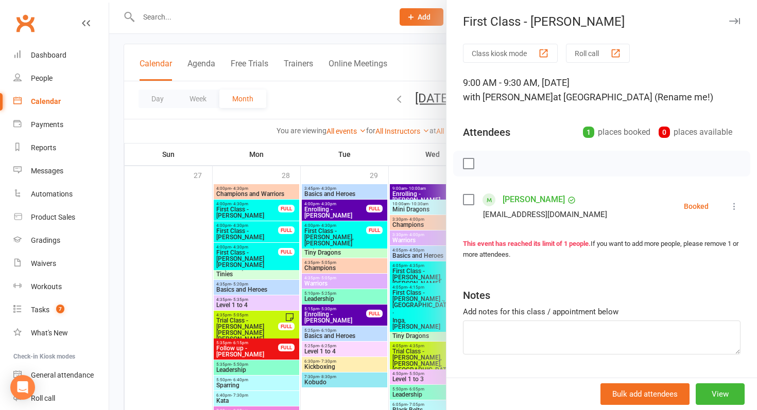
click at [376, 241] on div at bounding box center [433, 205] width 648 height 410
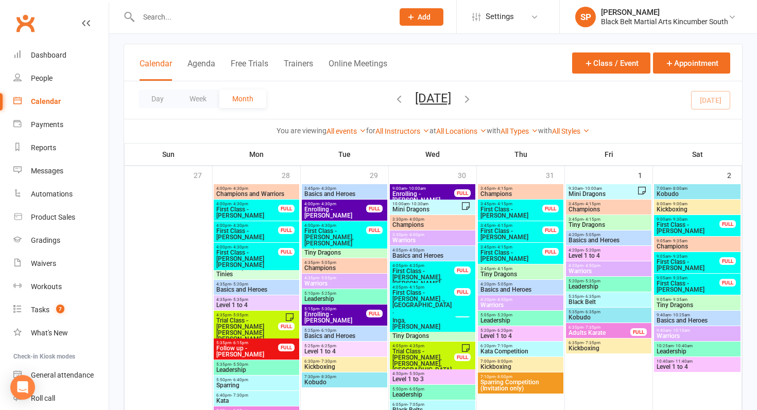
click at [524, 212] on span "First Class - Dylan Hulme" at bounding box center [511, 212] width 63 height 12
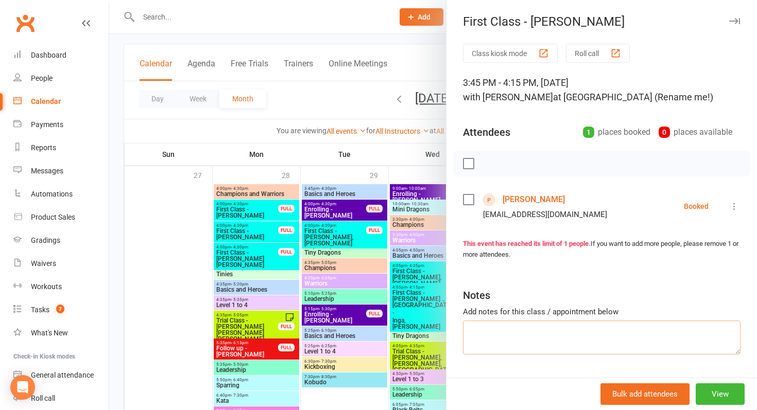
click at [516, 333] on textarea at bounding box center [602, 338] width 278 height 34
type textarea "No show, LMs"
click at [370, 299] on div at bounding box center [433, 205] width 648 height 410
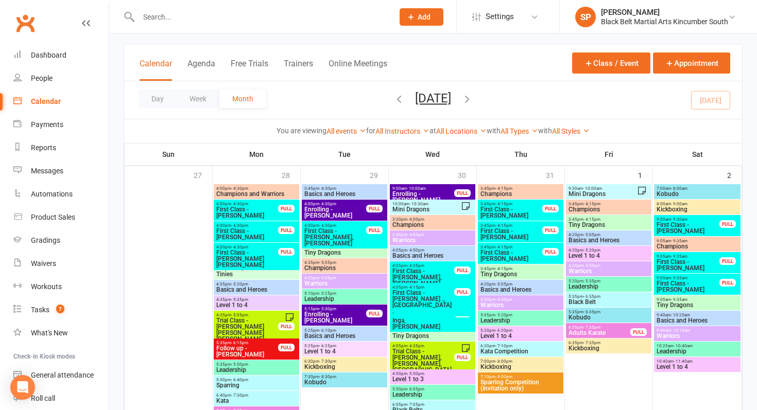
click at [513, 237] on span "First Class - Harlow Meredith" at bounding box center [511, 234] width 63 height 12
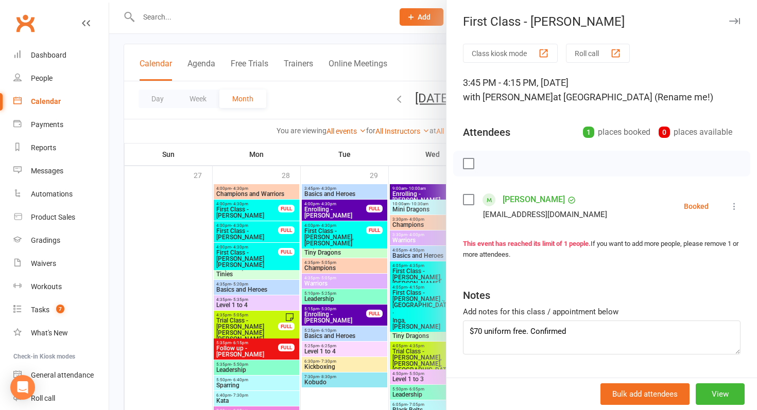
click at [421, 243] on div at bounding box center [433, 205] width 648 height 410
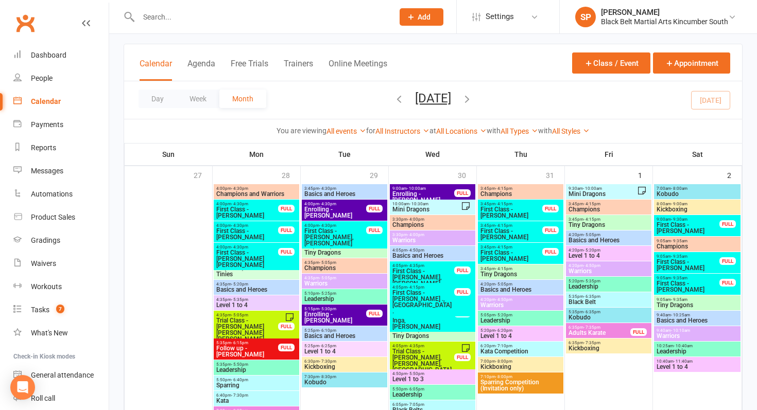
click at [505, 260] on span "First Class - Noah Laughton" at bounding box center [511, 256] width 63 height 12
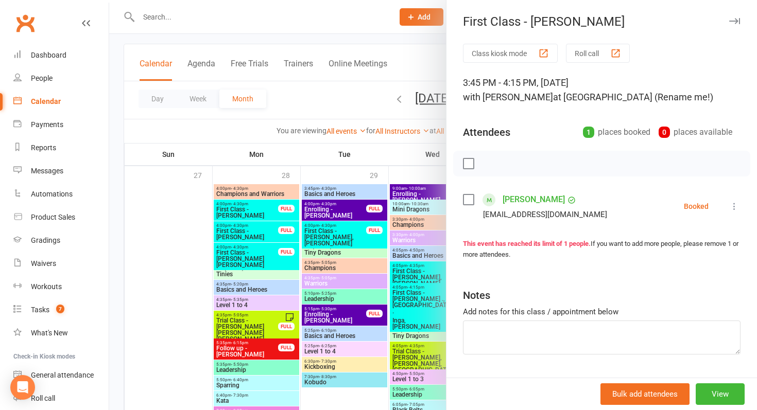
click at [387, 307] on div at bounding box center [433, 205] width 648 height 410
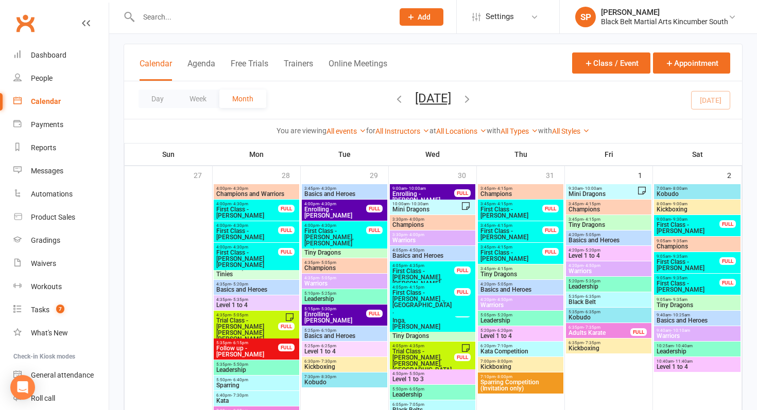
click at [517, 229] on span "First Class - Harlow Meredith" at bounding box center [511, 234] width 63 height 12
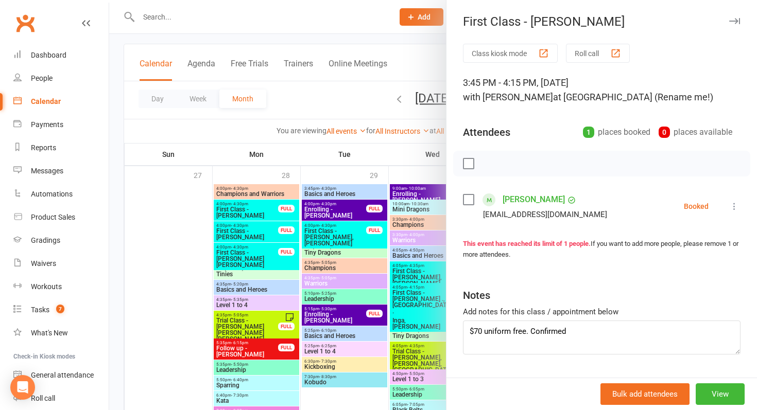
click at [403, 351] on div at bounding box center [433, 205] width 648 height 410
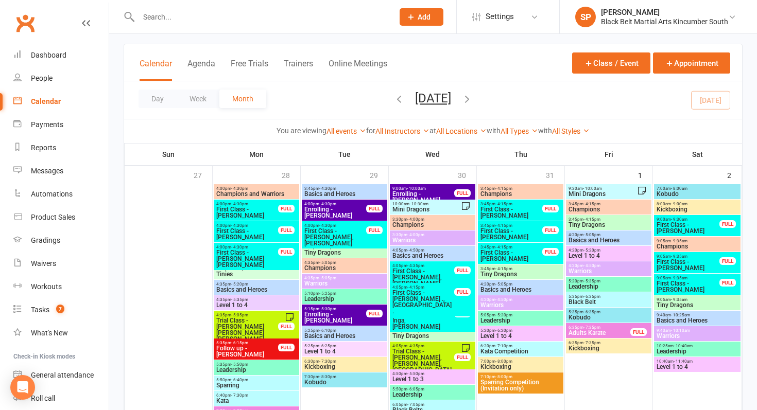
click at [517, 256] on span "First Class - Noah Laughton" at bounding box center [511, 256] width 63 height 12
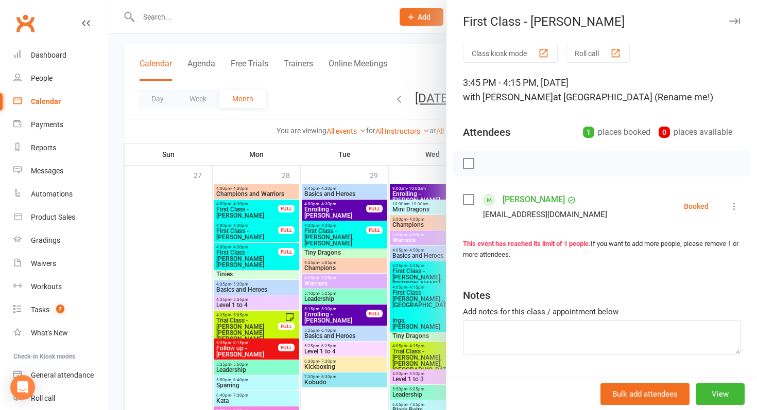
click at [373, 339] on div at bounding box center [433, 205] width 648 height 410
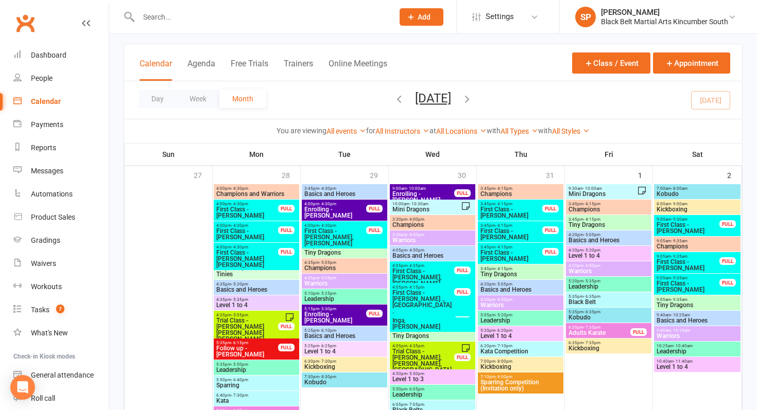
click at [510, 210] on span "First Class - Dylan Hulme" at bounding box center [511, 212] width 63 height 12
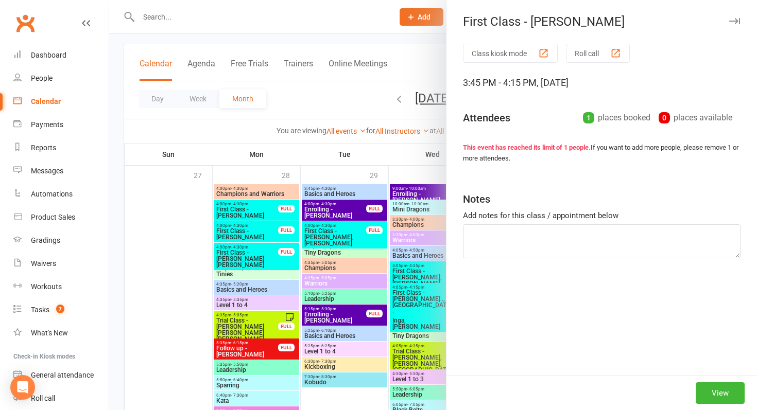
type textarea "No show, LMs"
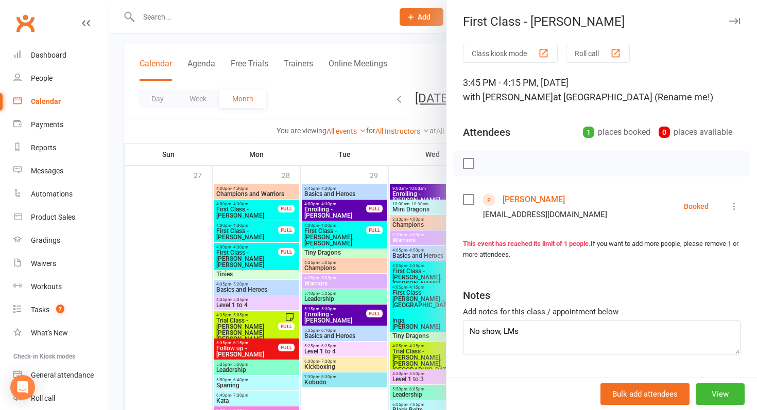
click at [377, 292] on div at bounding box center [433, 205] width 648 height 410
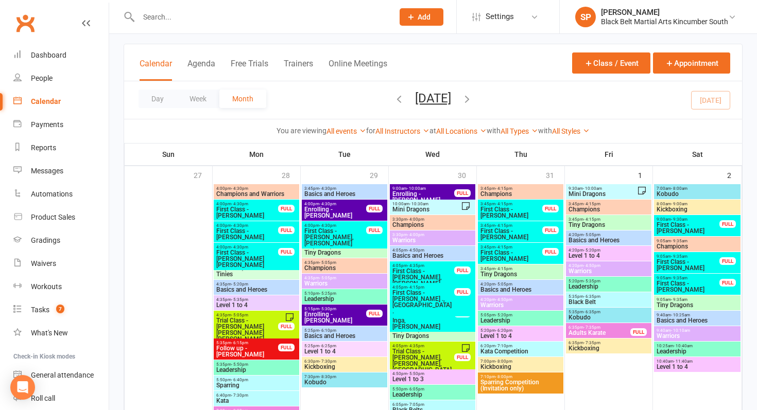
click at [596, 187] on span "- 10:00am" at bounding box center [592, 188] width 19 height 5
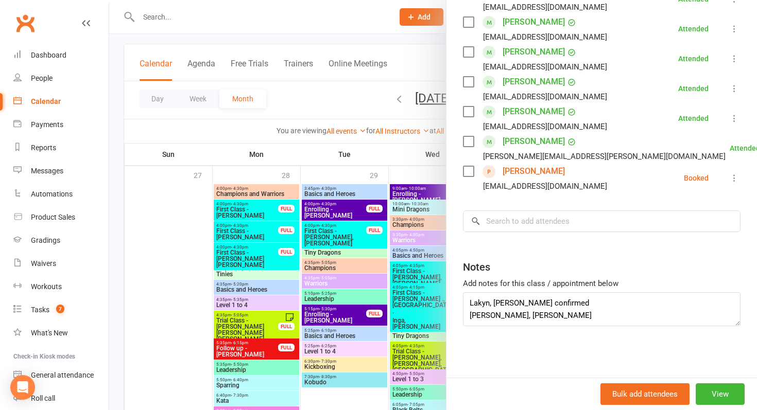
scroll to position [61, 0]
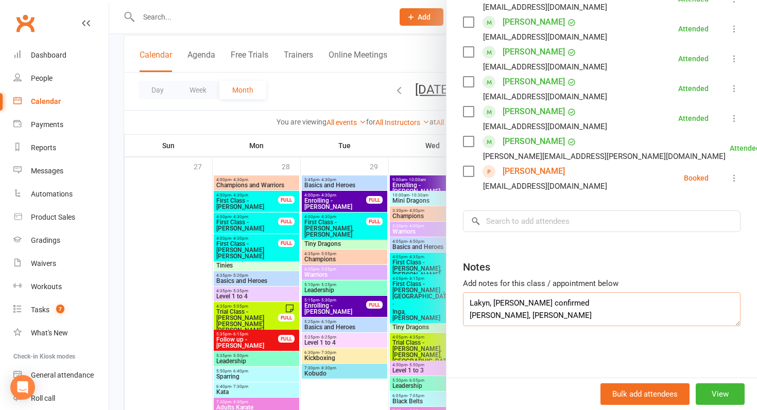
click at [534, 315] on textarea "Lakyn, Thomas confirmed Nova, Cohen LM" at bounding box center [602, 309] width 278 height 34
drag, startPoint x: 539, startPoint y: 307, endPoint x: 460, endPoint y: 291, distance: 80.5
click at [460, 291] on div "Class kiosk mode Roll call 9:30 AM - 10:00 AM, Friday, August, 1, 2025 with Sha…" at bounding box center [601, 100] width 311 height 588
click at [464, 316] on textarea "Teddy no show LM" at bounding box center [602, 309] width 278 height 34
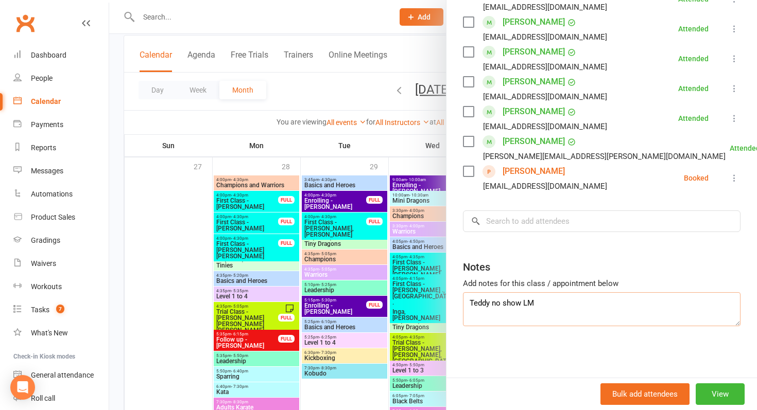
click at [571, 299] on textarea "Teddy no show LM" at bounding box center [602, 309] width 278 height 34
type textarea "Teddy no show LMs"
click at [338, 323] on div at bounding box center [433, 205] width 648 height 410
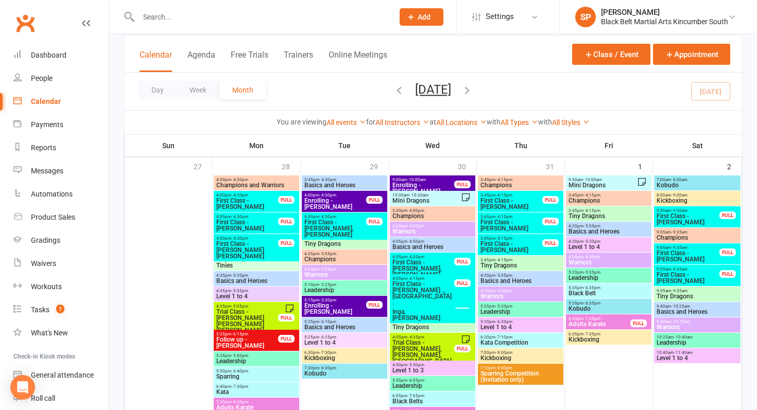
click at [497, 203] on span "First Class - Dylan Hulme" at bounding box center [511, 204] width 63 height 12
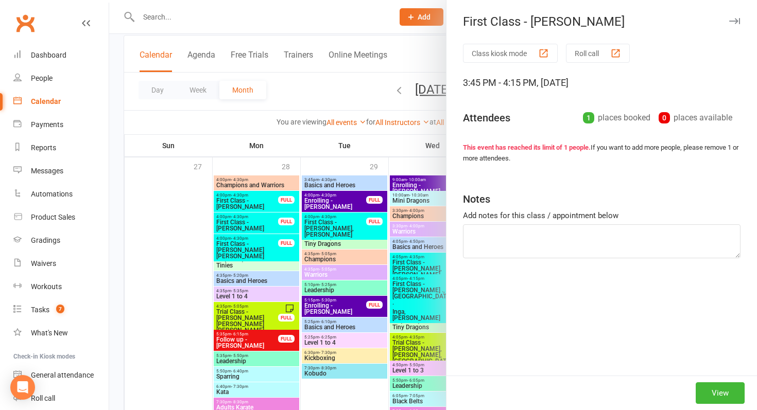
type textarea "No show, LMs"
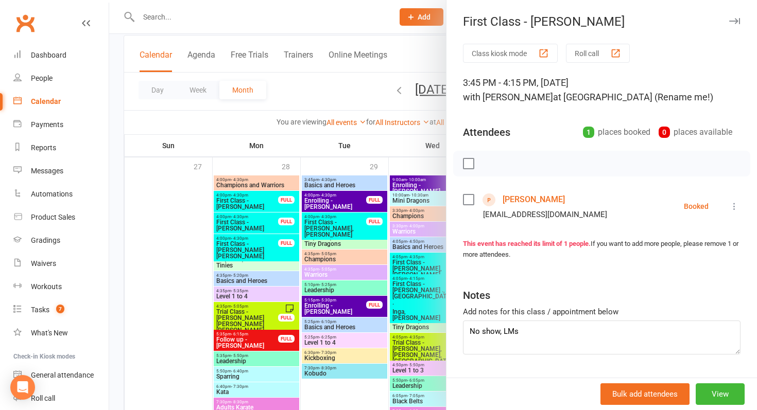
click at [406, 286] on div at bounding box center [433, 205] width 648 height 410
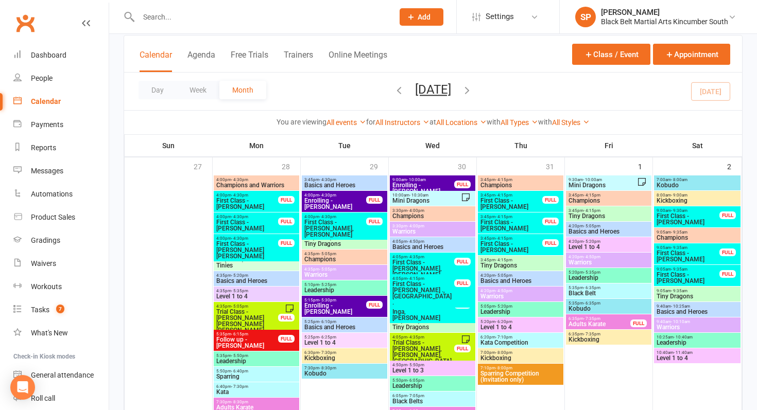
click at [423, 355] on span "Trial Class - Margot Maitland, Sadie Maitland, Elo..." at bounding box center [423, 355] width 63 height 31
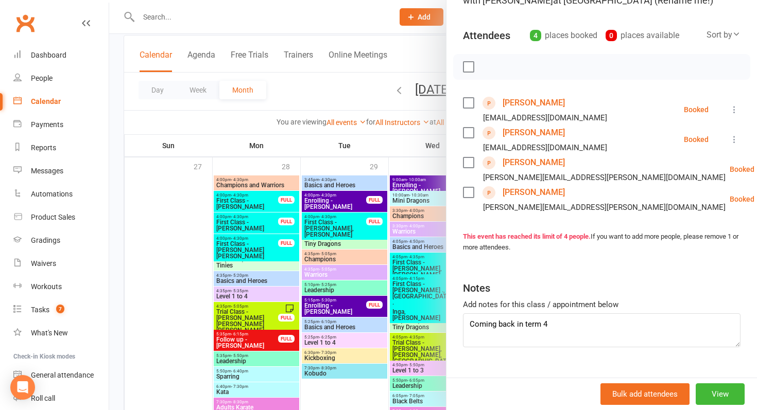
scroll to position [99, 0]
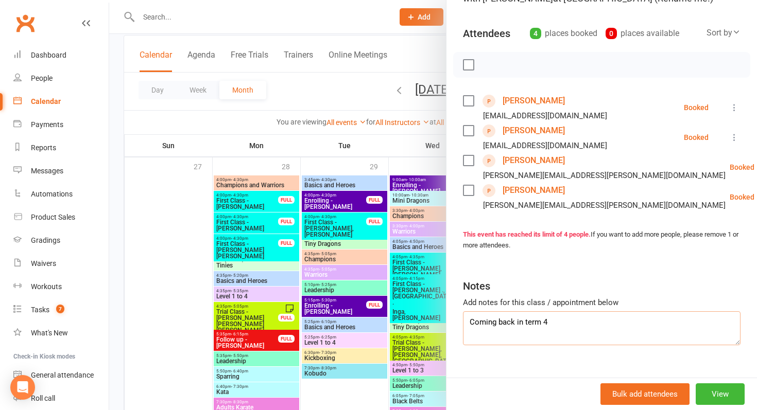
click at [560, 322] on textarea "Coming back in term 4" at bounding box center [602, 329] width 278 height 34
drag, startPoint x: 484, startPoint y: 176, endPoint x: 615, endPoint y: 176, distance: 130.8
click at [615, 176] on li "Eloise Rudland emily.robertson@hotmail.com Booked More info Remove Check in Mar…" at bounding box center [602, 167] width 278 height 30
copy div "emily.robertson@hotmail.com"
drag, startPoint x: 483, startPoint y: 144, endPoint x: 638, endPoint y: 144, distance: 155.0
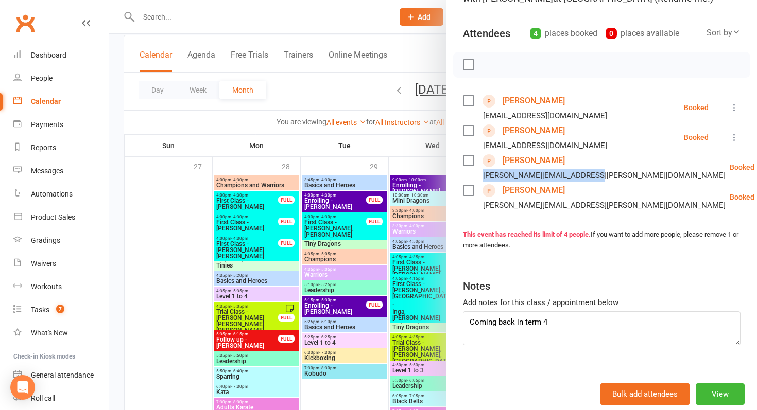
click at [638, 144] on li "Sadie Maitland chelseakirbyconsulting@gmail.com Booked More info Remove Check i…" at bounding box center [602, 138] width 278 height 30
copy div "chelseakirbyconsulting@gmail.com"
click at [569, 317] on textarea "Coming back in term 4" at bounding box center [602, 329] width 278 height 34
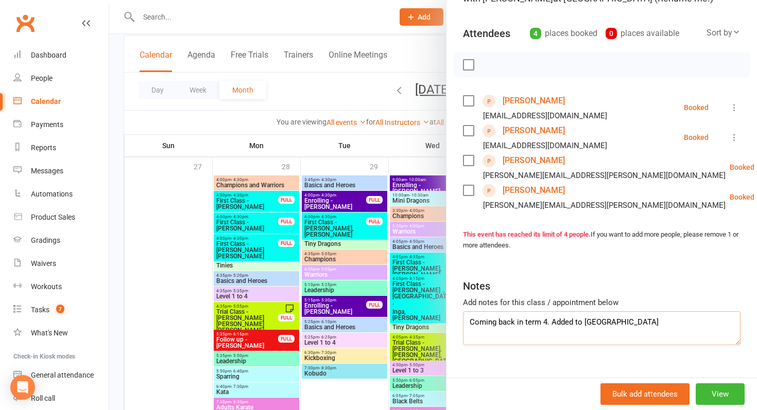
type textarea "Coming back in term 4. Added to Brevo"
click at [395, 302] on div at bounding box center [433, 205] width 648 height 410
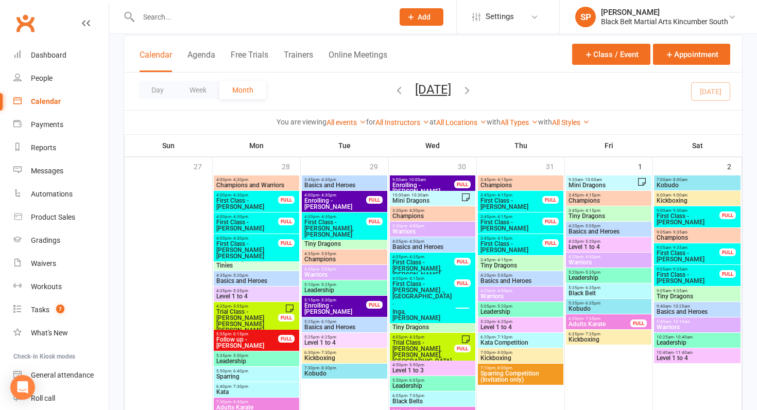
click at [427, 351] on span "Trial Class - Margot Maitland, Sadie Maitland, Elo..." at bounding box center [423, 355] width 63 height 31
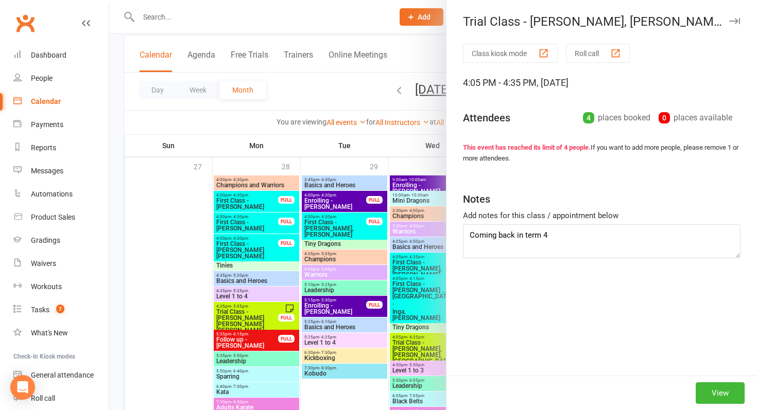
type textarea "Coming back in term 4. Added to Brevo"
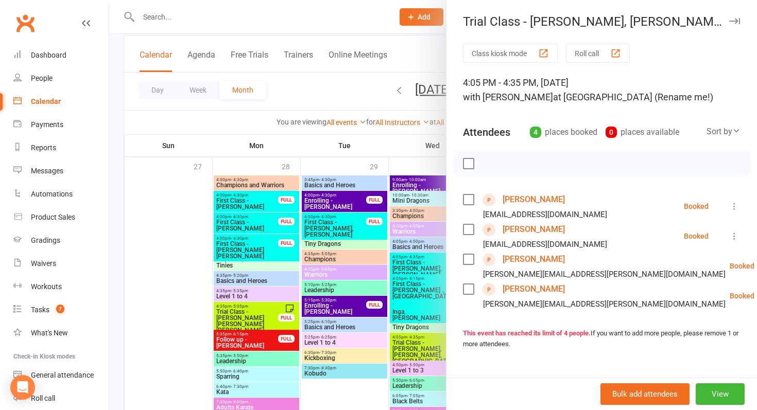
click at [427, 351] on div at bounding box center [433, 205] width 648 height 410
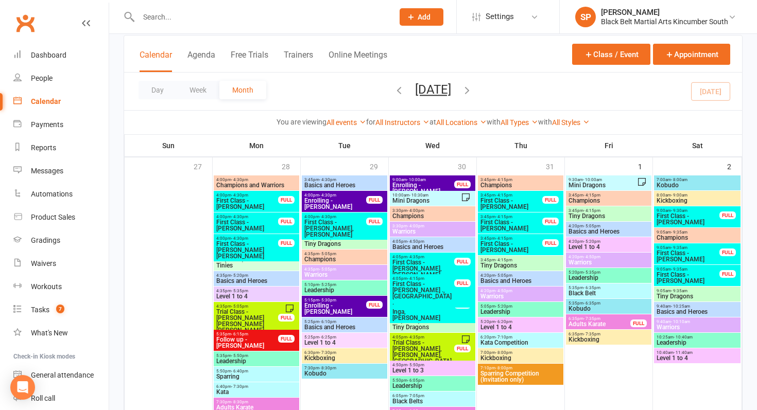
click at [427, 351] on span "Trial Class - Margot Maitland, Sadie Maitland, Elo..." at bounding box center [423, 355] width 63 height 31
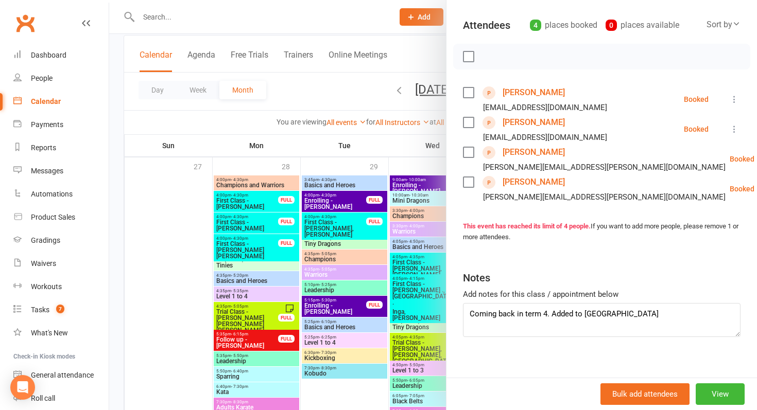
scroll to position [118, 0]
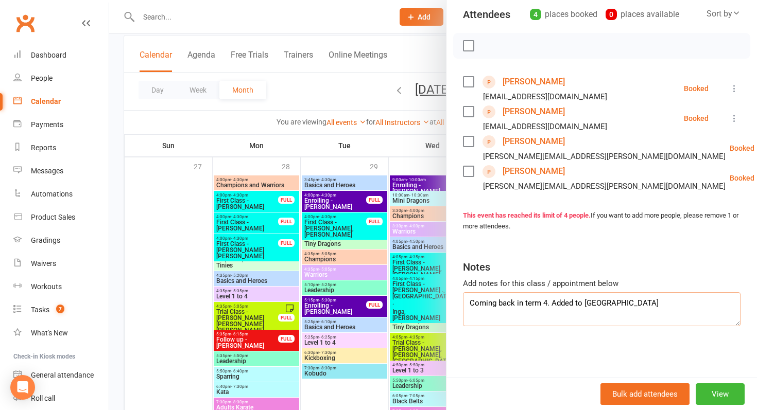
click at [616, 305] on textarea "Coming back in term 4. Added to Brevo" at bounding box center [602, 309] width 278 height 34
type textarea "Coming back in term 4. Added to Brevo. Follow up created"
click at [399, 308] on div at bounding box center [433, 205] width 648 height 410
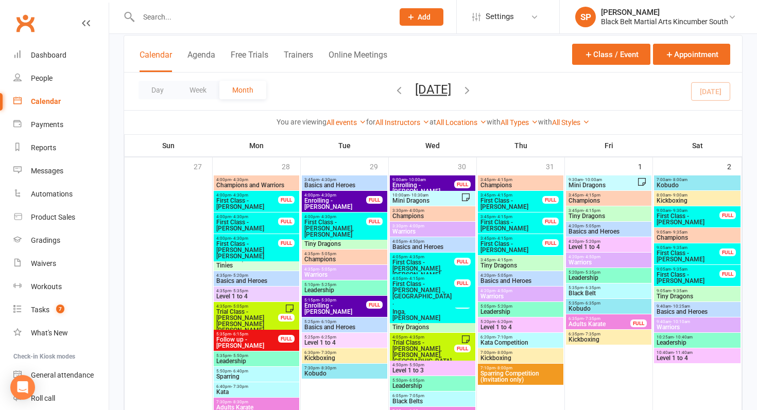
click at [399, 308] on span "First Class - River Inga, Charlotte Inga" at bounding box center [423, 312] width 63 height 19
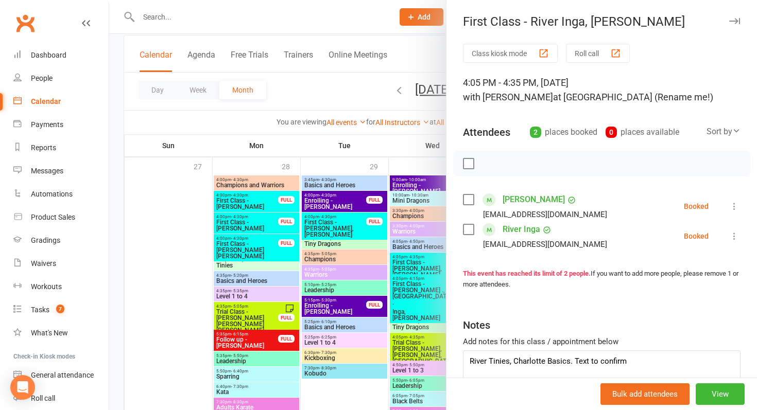
click at [399, 308] on div at bounding box center [433, 205] width 648 height 410
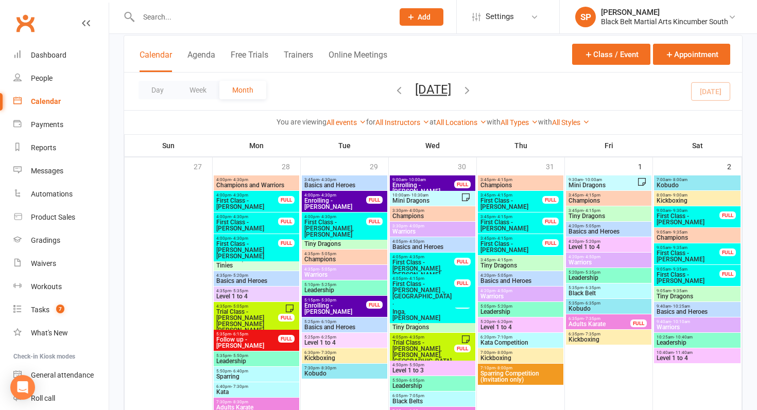
click at [433, 287] on span "First Class - Rhea ., Isla ." at bounding box center [423, 293] width 63 height 25
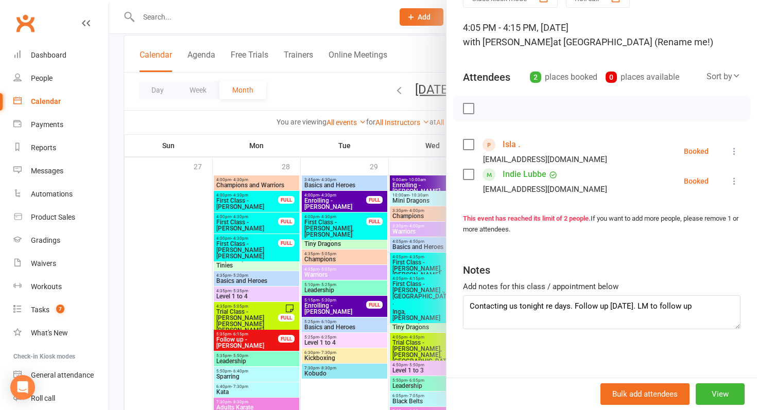
scroll to position [58, 0]
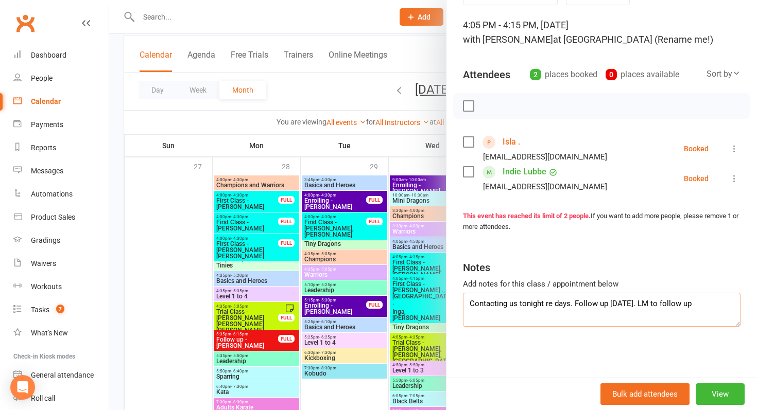
click at [711, 304] on textarea "Contacting us tonight re days. Follow up tomorrow. LM to follow up" at bounding box center [602, 310] width 278 height 34
type textarea "Contacting us tonight re days. Follow up tomorrow. LM to follow up. Isla not in…"
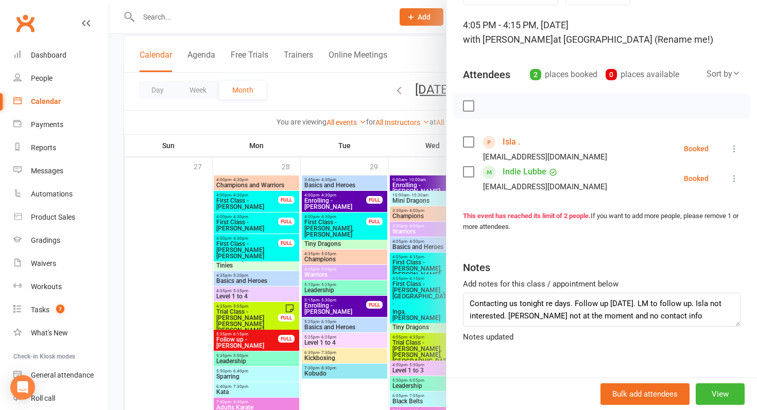
click at [442, 264] on div at bounding box center [433, 205] width 648 height 410
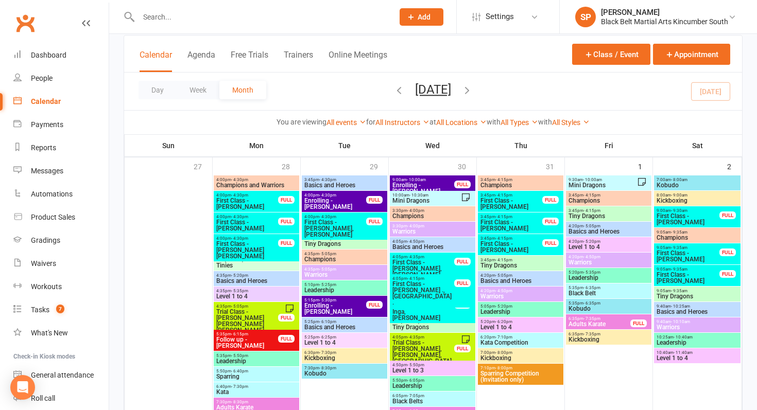
click at [440, 265] on span "First Class - Orlando Bultitude, Huey Hyde" at bounding box center [423, 269] width 63 height 19
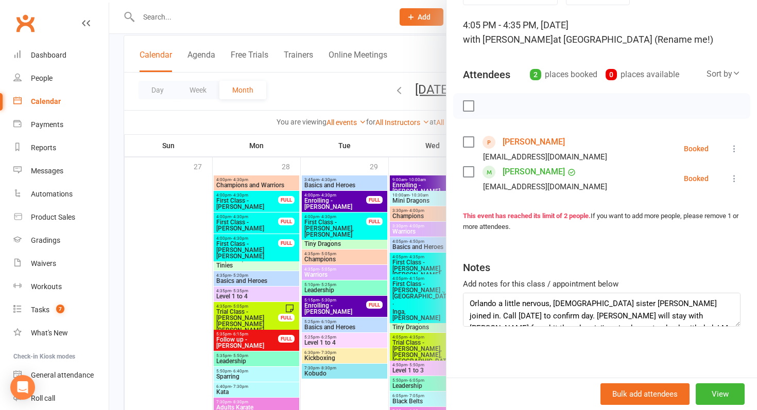
scroll to position [12, 0]
click at [643, 315] on textarea "Orlando a little nervous, 2 yo sister Havanna joined in. Call tomorrow to confi…" at bounding box center [602, 310] width 278 height 34
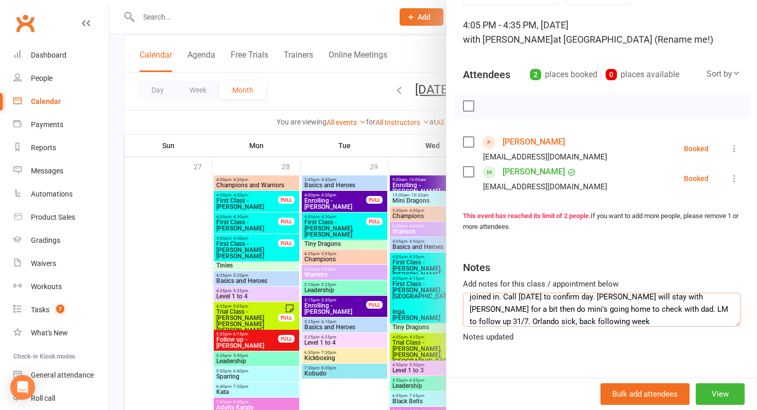
type textarea "Orlando a little nervous, 2 yo sister Havanna joined in. Call tomorrow to confi…"
click at [405, 294] on div at bounding box center [433, 205] width 648 height 410
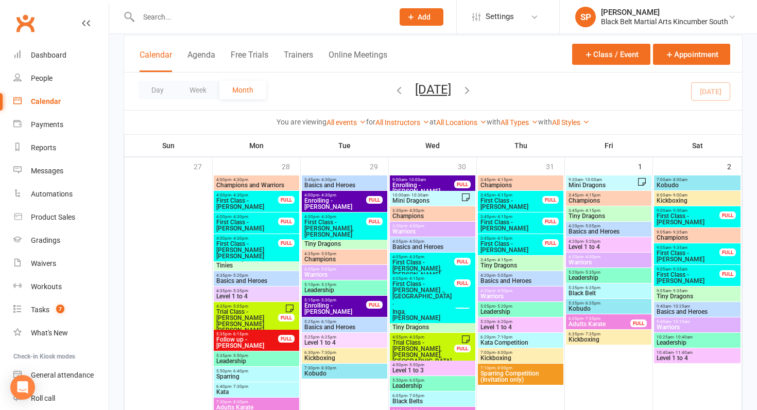
click at [425, 266] on span "First Class - Orlando Bultitude, Huey Hyde" at bounding box center [423, 269] width 63 height 19
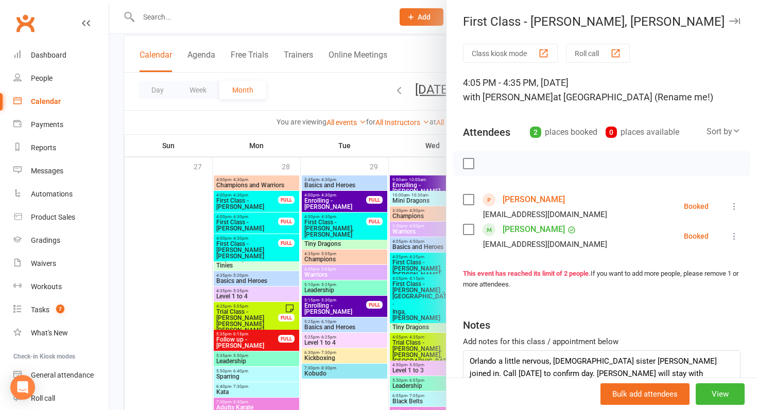
scroll to position [25, 0]
click at [715, 361] on textarea "Orlando a little nervous, 2 yo sister Havanna joined in. Call tomorrow to confi…" at bounding box center [602, 368] width 278 height 34
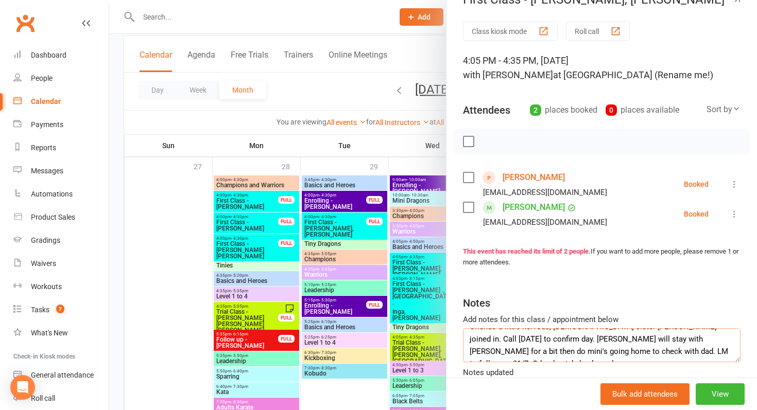
click at [732, 356] on textarea "Orlando a little nervous, 2 yo sister Havanna joined in. Call tomorrow to confi…" at bounding box center [602, 346] width 278 height 34
click at [721, 351] on textarea "Orlando a little nervous, 2 yo sister Havanna joined in. Call tomorrow to confi…" at bounding box center [602, 346] width 278 height 34
type textarea "Orlando a little nervous, 2 yo sister Havanna joined in. Call tomorrow to confi…"
click at [408, 319] on div at bounding box center [433, 205] width 648 height 410
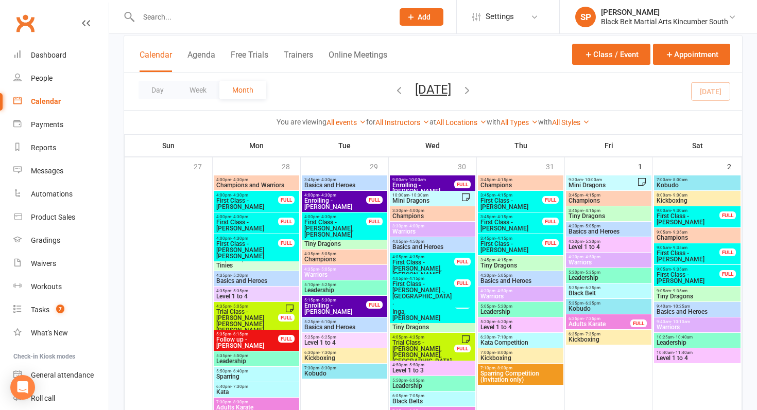
scroll to position [50, 0]
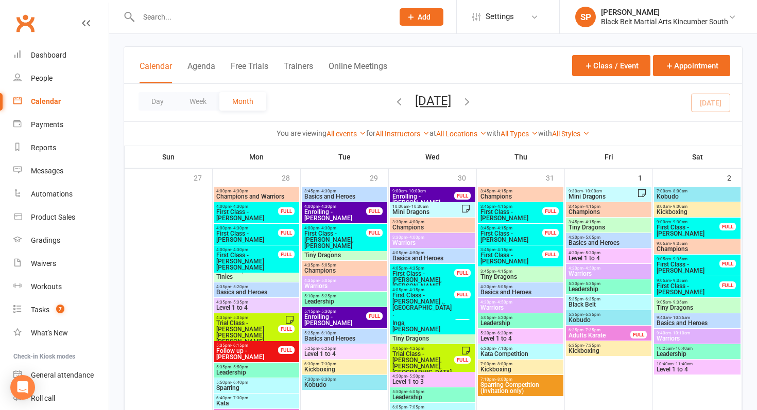
click at [424, 196] on span "Enrolling - Otis Bryers" at bounding box center [423, 200] width 63 height 12
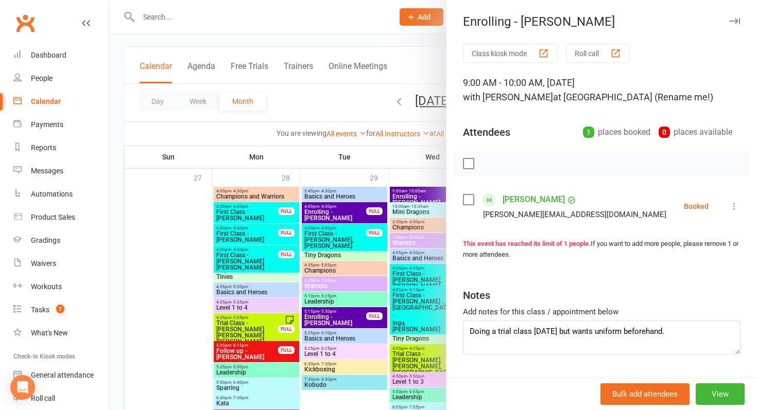
click at [401, 234] on div at bounding box center [433, 205] width 648 height 410
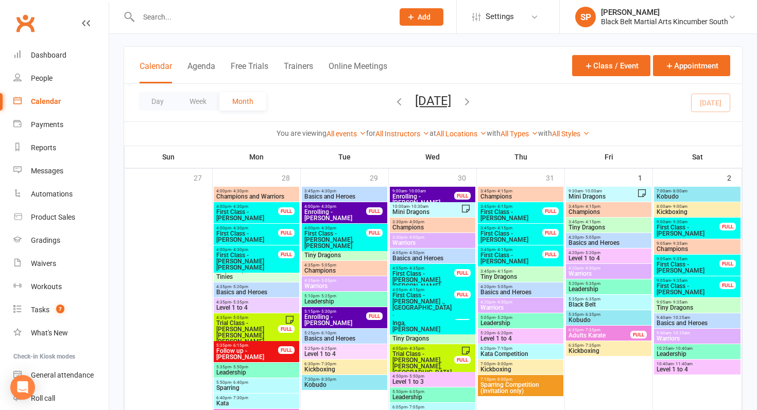
click at [332, 313] on span "- 5:30pm" at bounding box center [327, 311] width 17 height 5
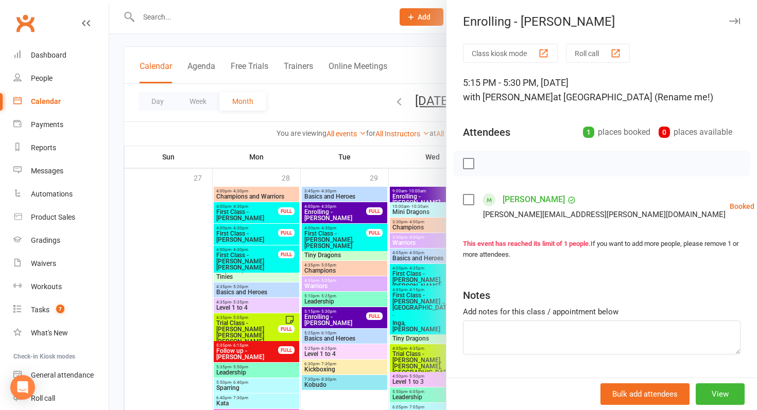
click at [332, 313] on div at bounding box center [433, 205] width 648 height 410
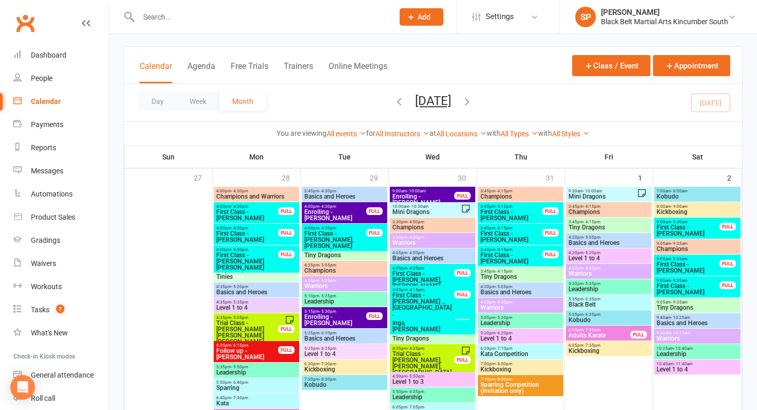
click at [338, 243] on span "First Class - Charlie Leason, Heidi Leason" at bounding box center [335, 240] width 63 height 19
